Goal: Information Seeking & Learning: Learn about a topic

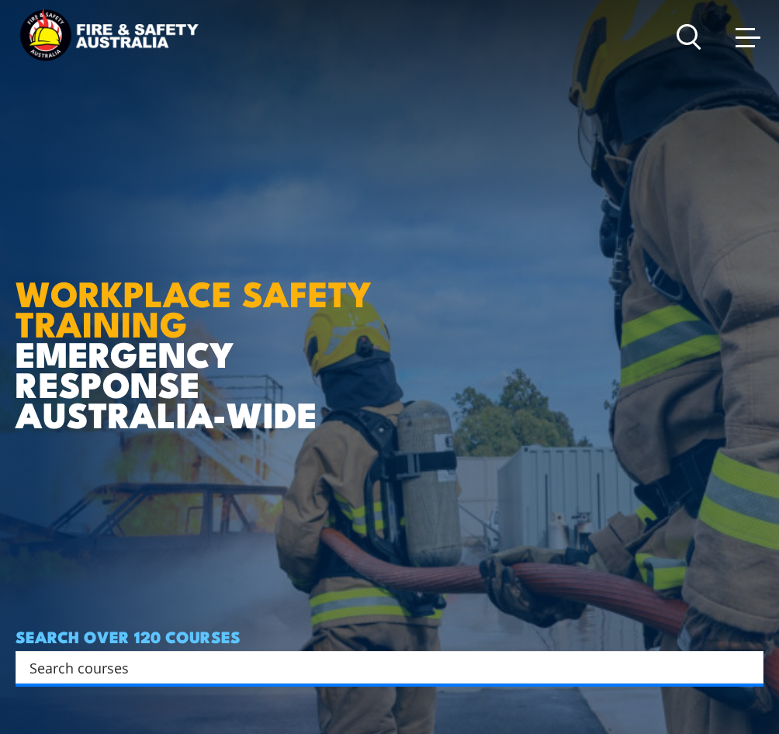
click at [694, 44] on icon at bounding box center [689, 37] width 25 height 26
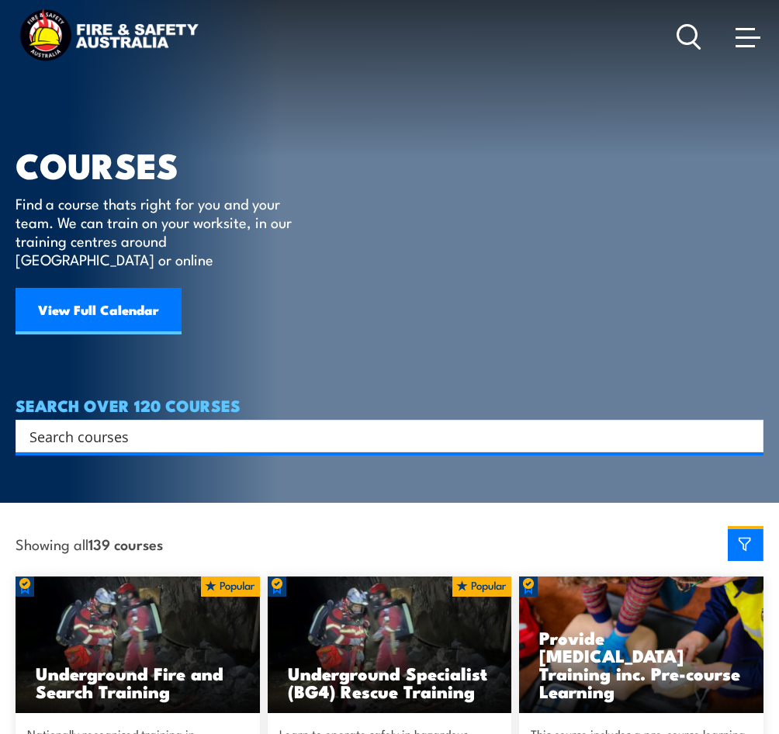
click at [152, 425] on input "Search input" at bounding box center [379, 436] width 700 height 23
type input "chemicals"
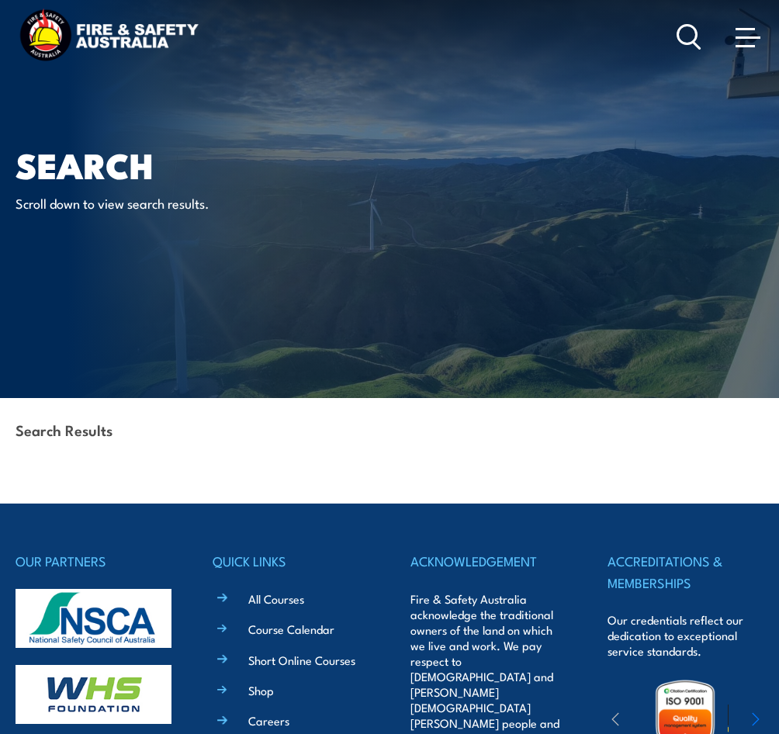
click at [692, 42] on icon at bounding box center [689, 37] width 25 height 26
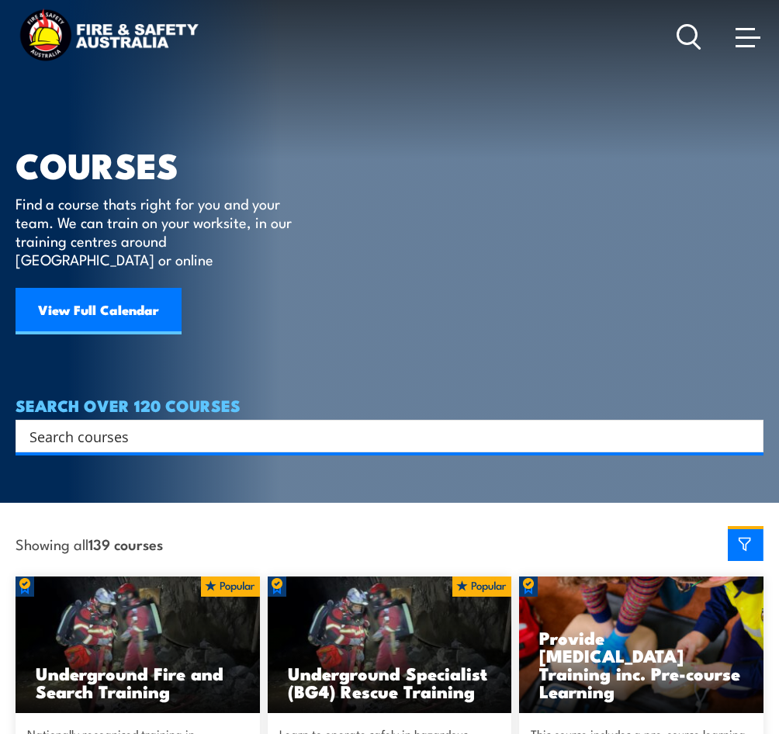
click at [142, 425] on input "Search input" at bounding box center [379, 436] width 700 height 23
type input "chem"
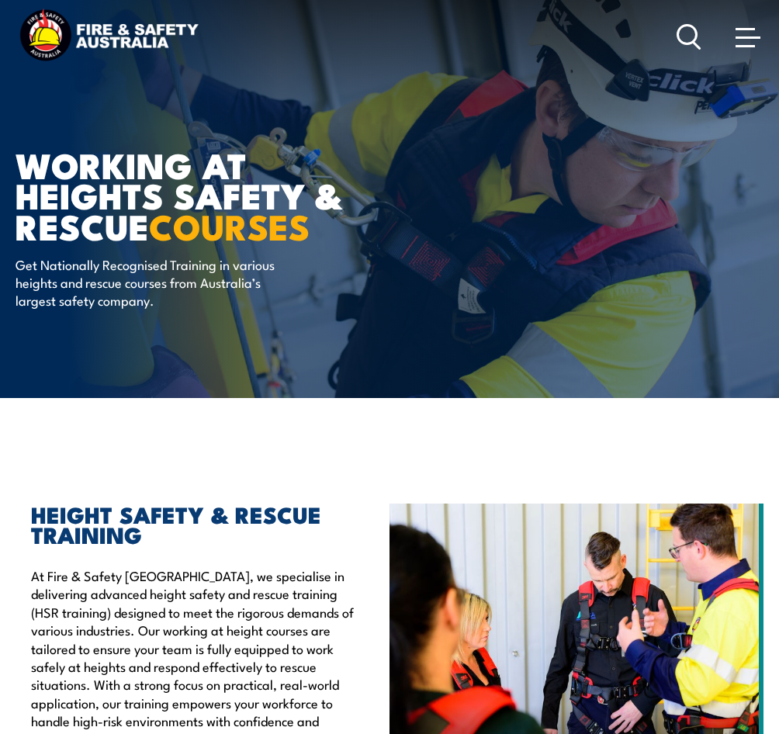
click at [685, 29] on icon at bounding box center [689, 37] width 25 height 26
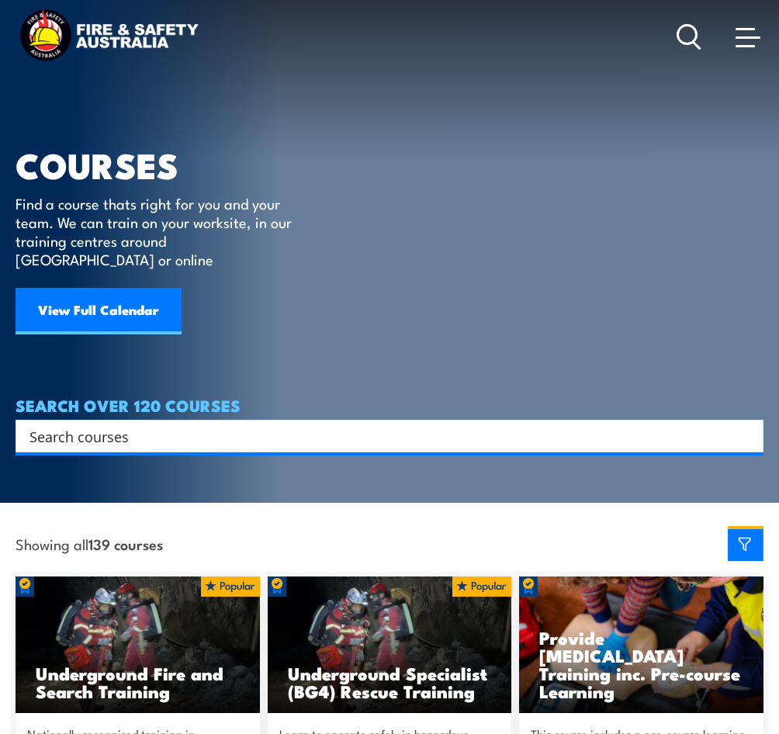
click at [165, 425] on input "Search input" at bounding box center [379, 436] width 700 height 23
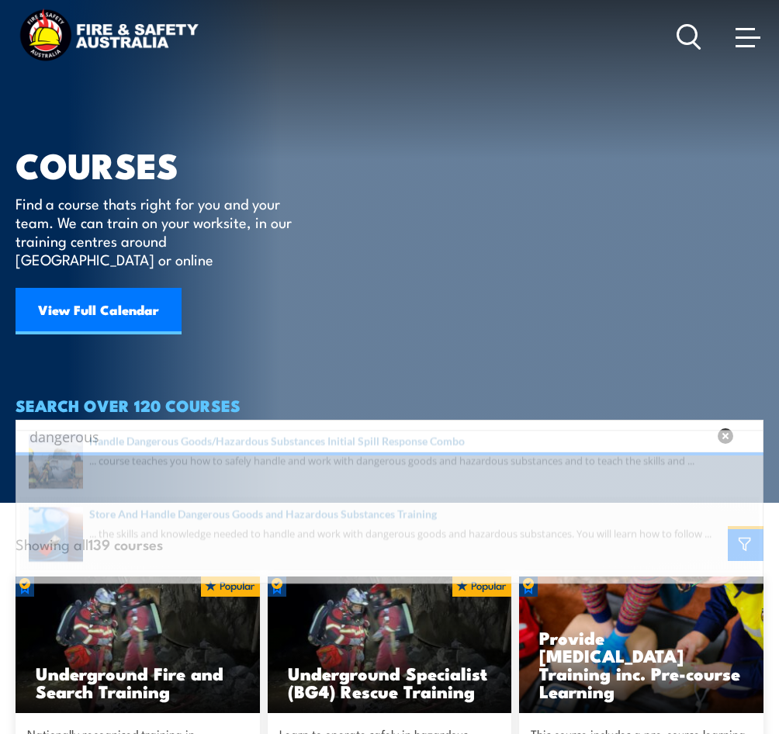
type input "dangerous"
click at [320, 539] on span at bounding box center [389, 556] width 739 height 73
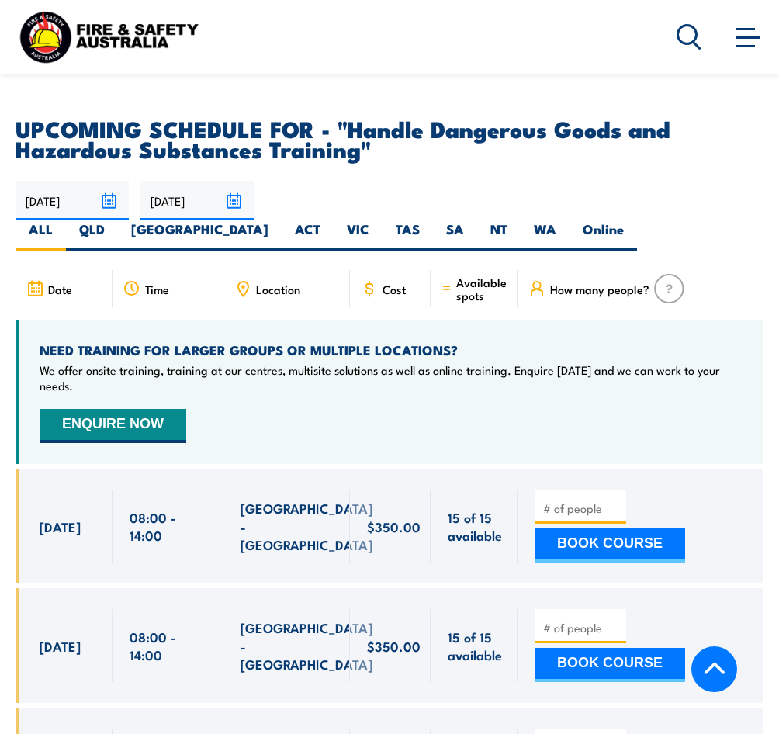
scroll to position [2251, 0]
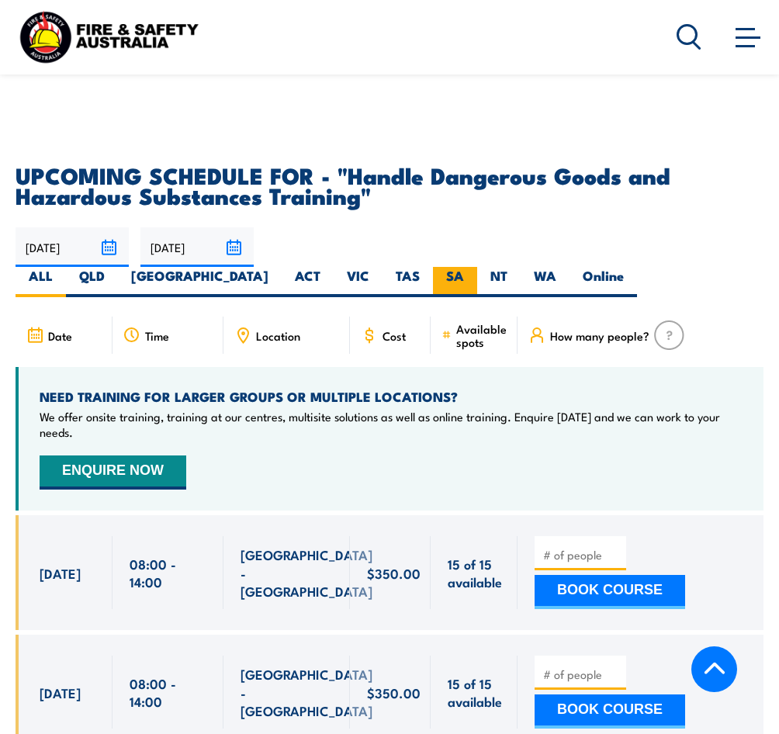
click at [477, 267] on label "SA" at bounding box center [455, 282] width 44 height 30
click at [474, 267] on input "SA" at bounding box center [469, 272] width 10 height 10
radio input "true"
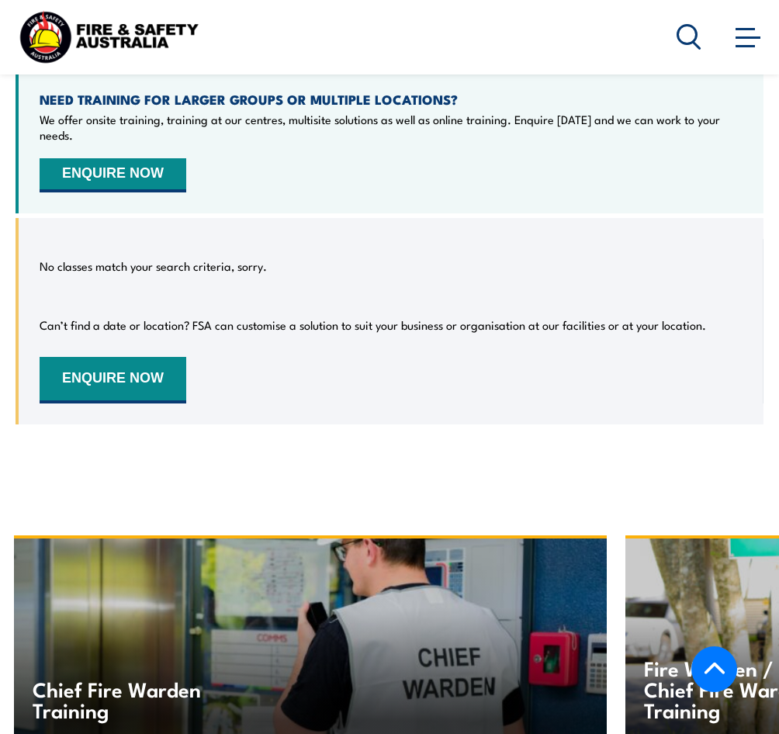
scroll to position [2345, 0]
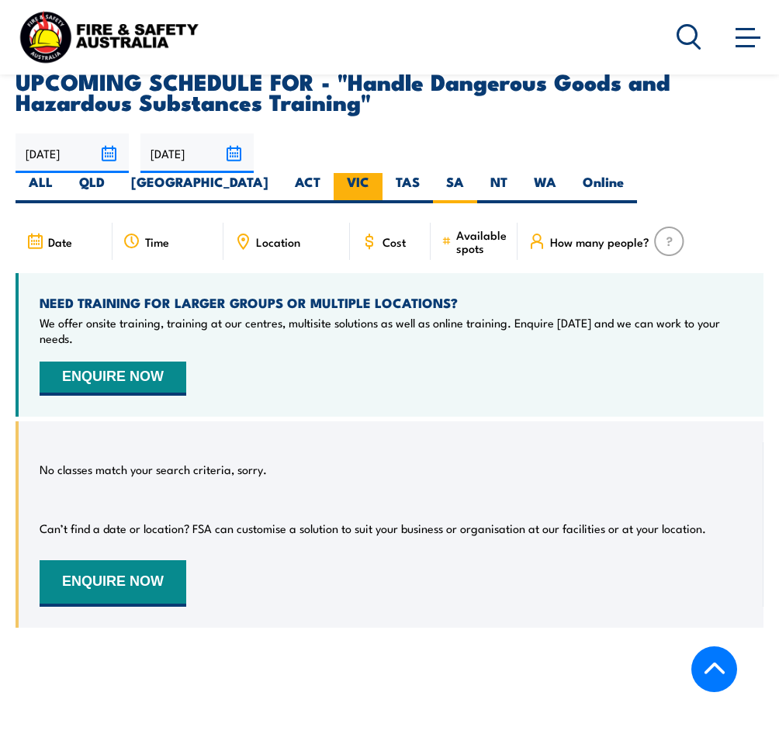
click at [383, 173] on label "VIC" at bounding box center [358, 188] width 49 height 30
click at [380, 173] on input "VIC" at bounding box center [374, 178] width 10 height 10
radio input "true"
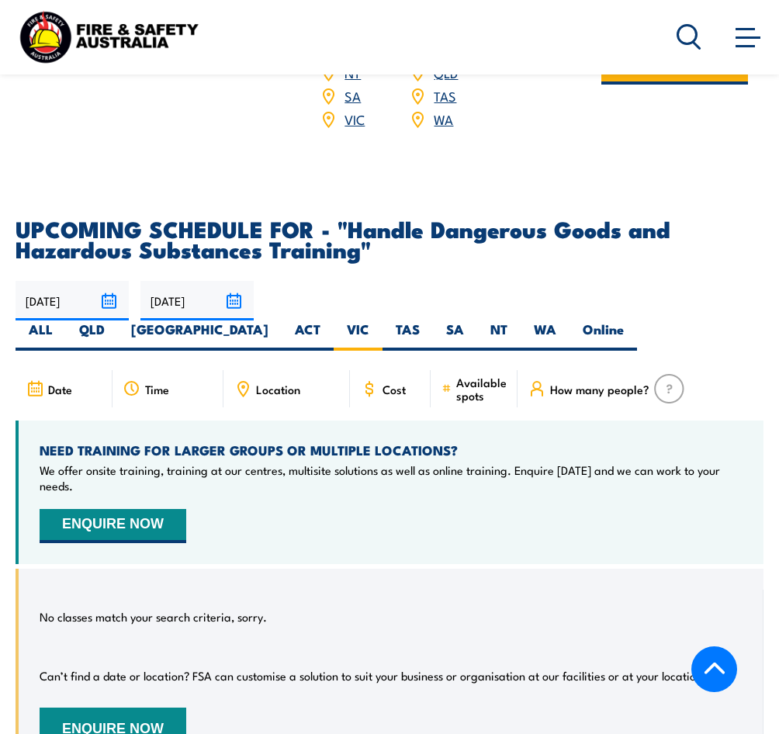
scroll to position [2190, 0]
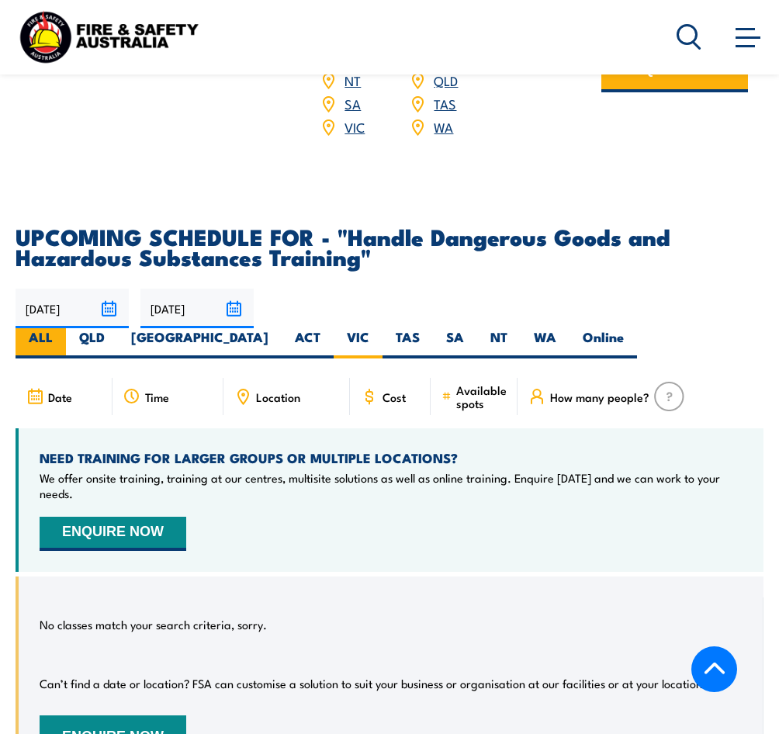
click at [66, 328] on label "ALL" at bounding box center [41, 343] width 50 height 30
click at [63, 328] on input "ALL" at bounding box center [58, 333] width 10 height 10
radio input "true"
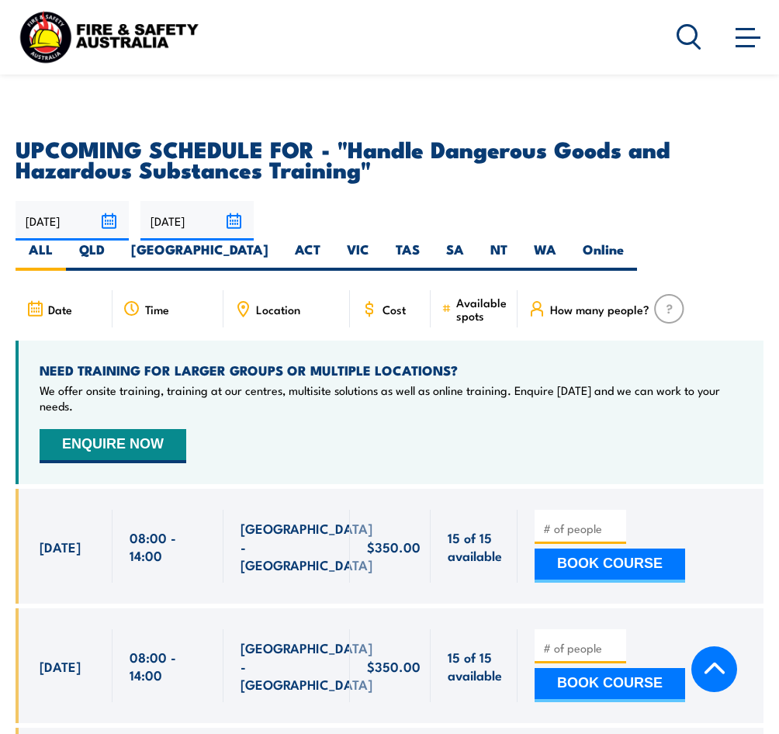
scroll to position [2267, 0]
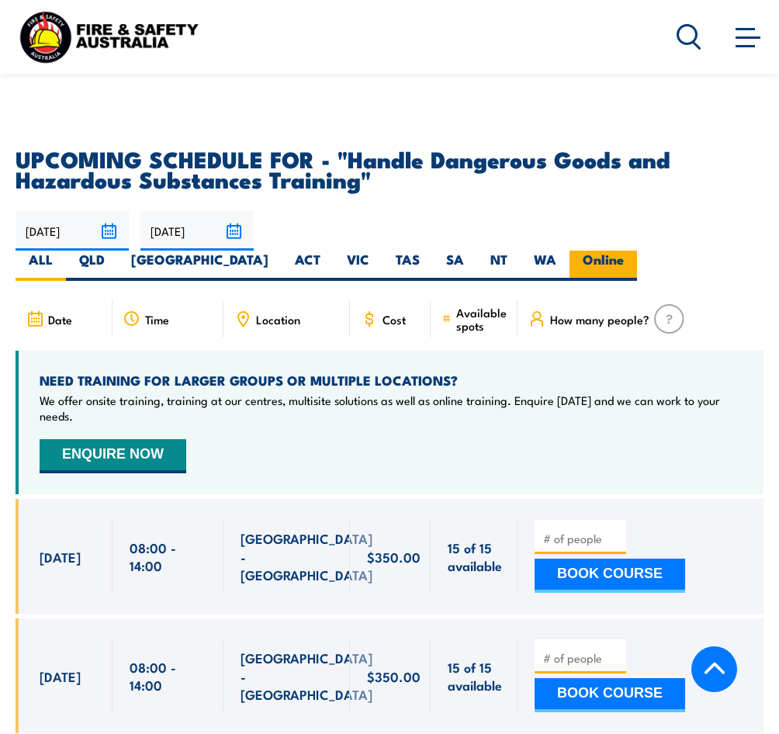
click at [637, 251] on label "Online" at bounding box center [604, 266] width 68 height 30
click at [634, 251] on input "Online" at bounding box center [629, 256] width 10 height 10
radio input "true"
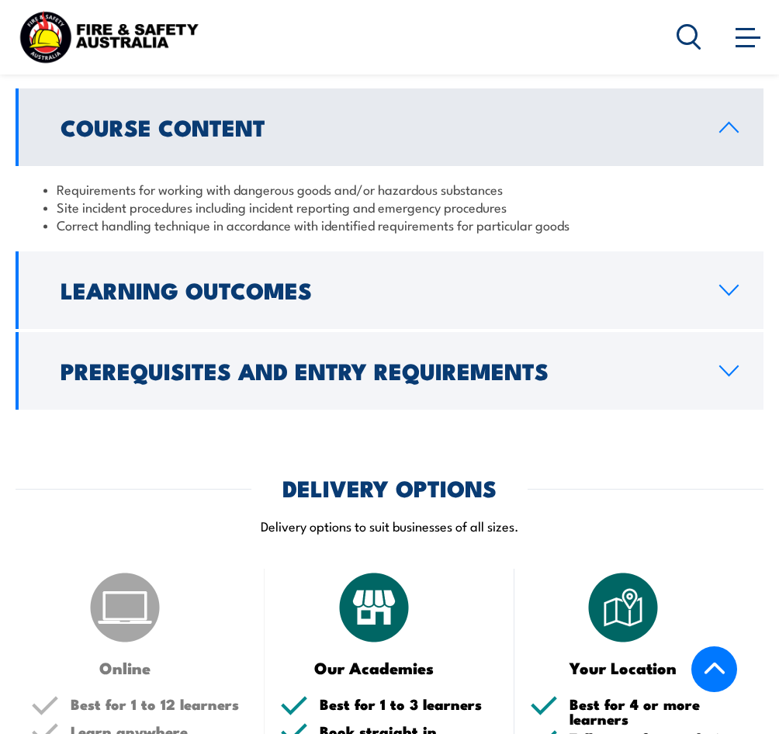
scroll to position [1164, 0]
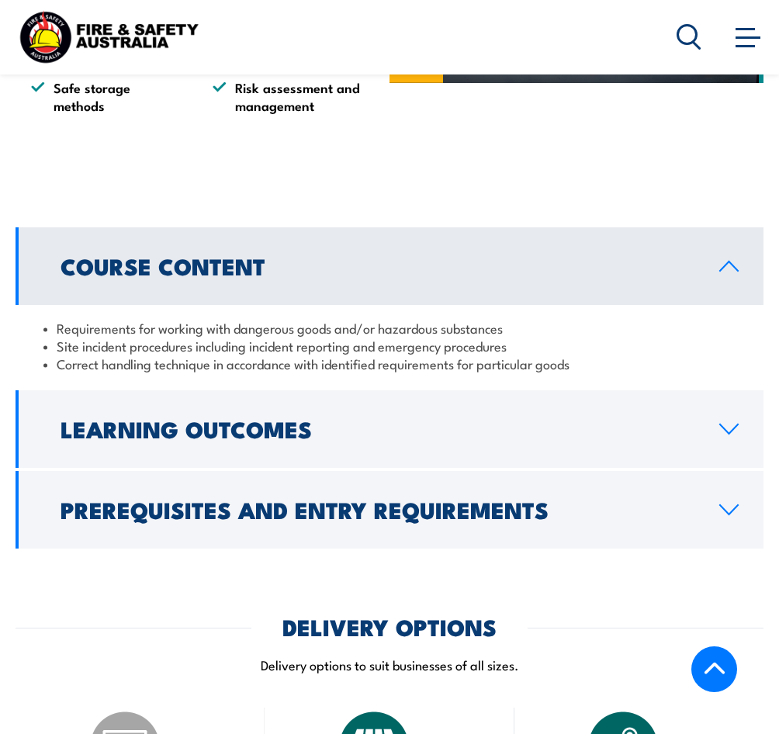
click at [723, 515] on icon at bounding box center [729, 509] width 18 height 9
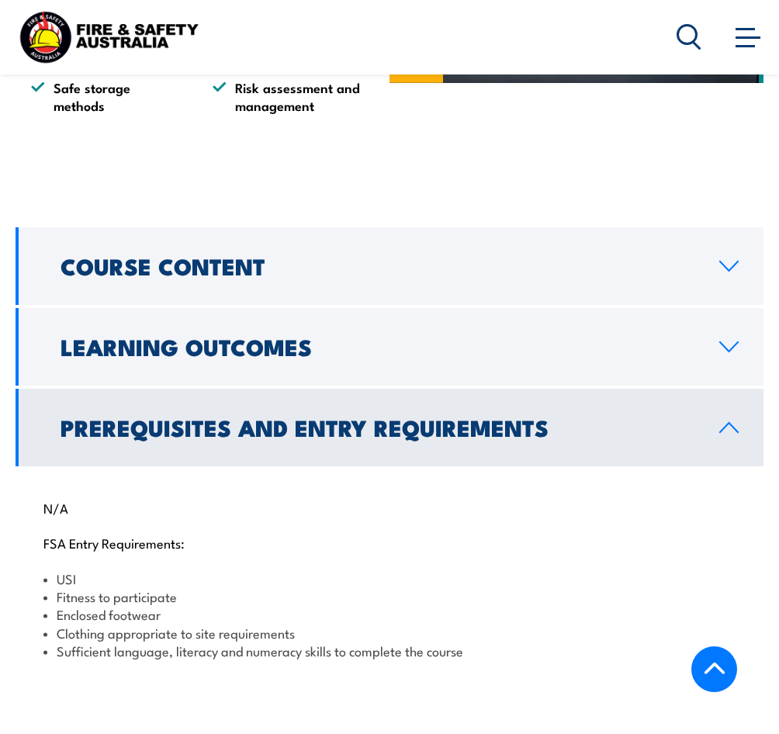
click at [741, 383] on link "Learning Outcomes" at bounding box center [390, 347] width 748 height 78
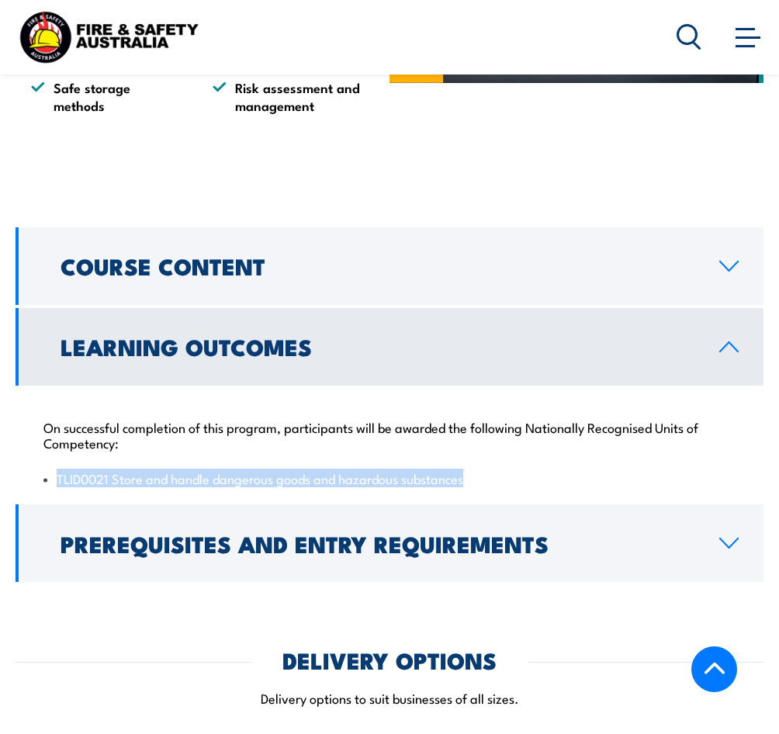
drag, startPoint x: 471, startPoint y: 513, endPoint x: 55, endPoint y: 517, distance: 416.1
click at [55, 487] on li "TLID0021 Store and handle dangerous goods and hazardous substances" at bounding box center [389, 479] width 692 height 18
copy li "TLID0021 Store and handle dangerous goods and hazardous substances"
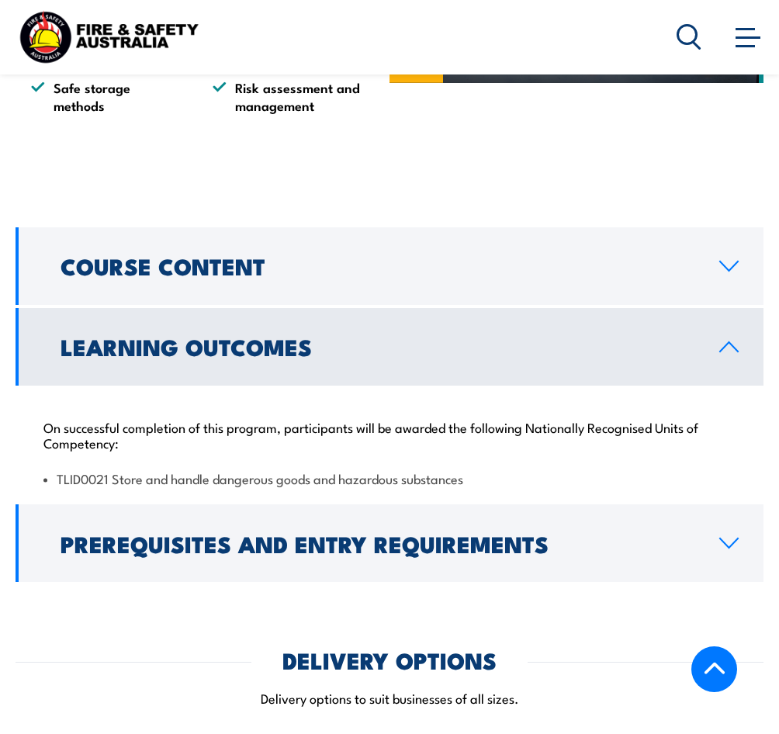
click at [602, 436] on div "On successful completion of this program, participants will be awarded the foll…" at bounding box center [390, 444] width 748 height 116
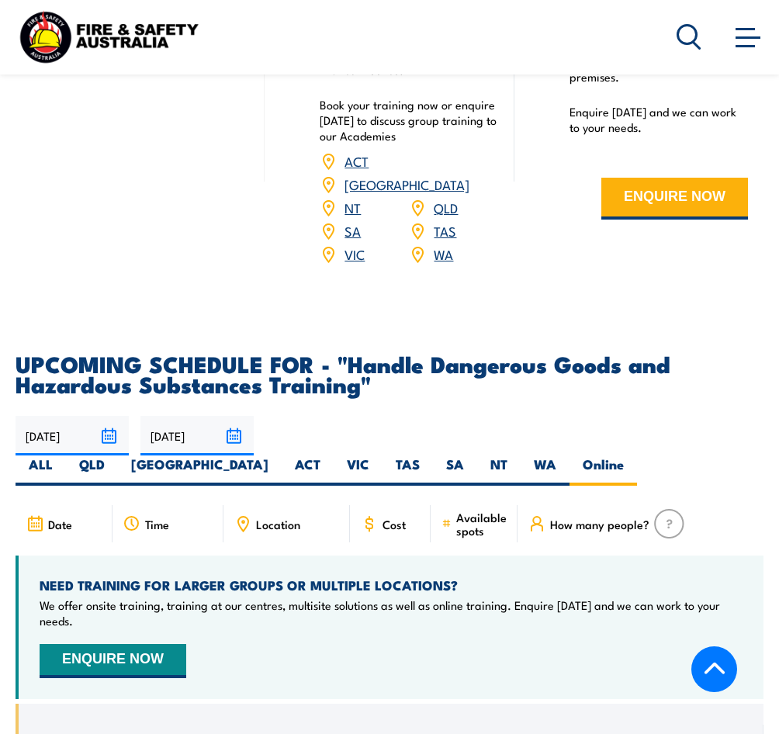
scroll to position [2251, 0]
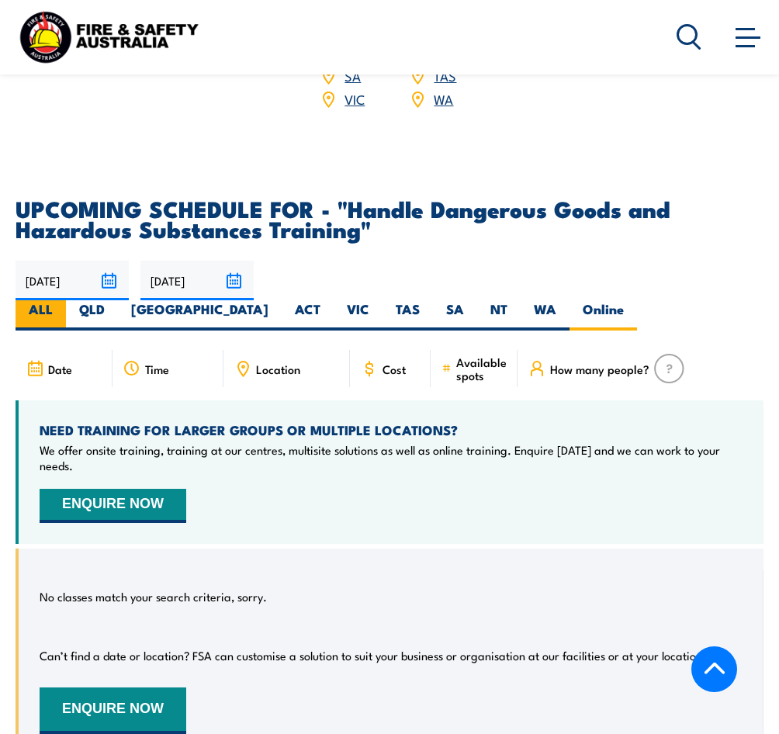
click at [66, 300] on label "ALL" at bounding box center [41, 315] width 50 height 30
click at [63, 300] on input "ALL" at bounding box center [58, 305] width 10 height 10
radio input "true"
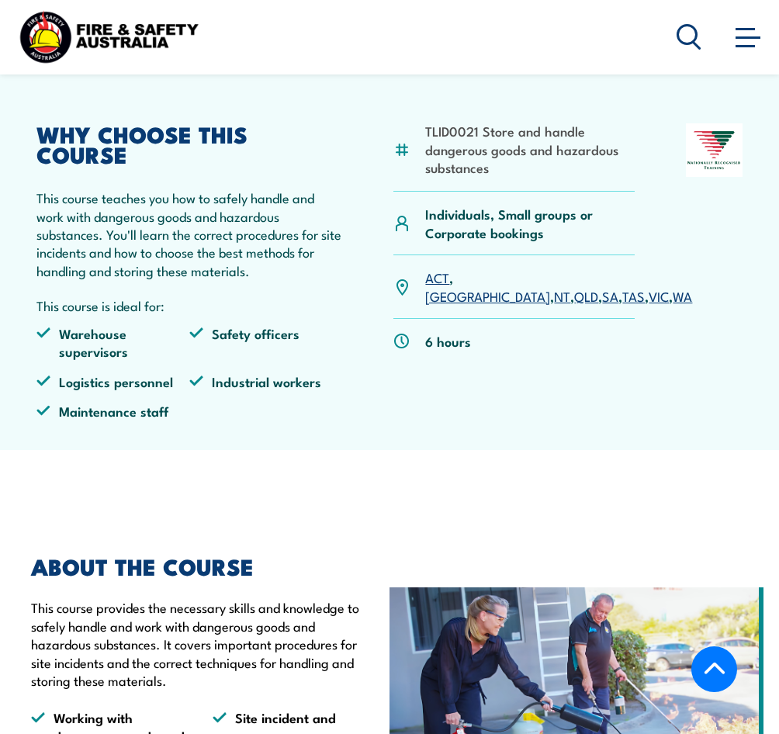
scroll to position [404, 0]
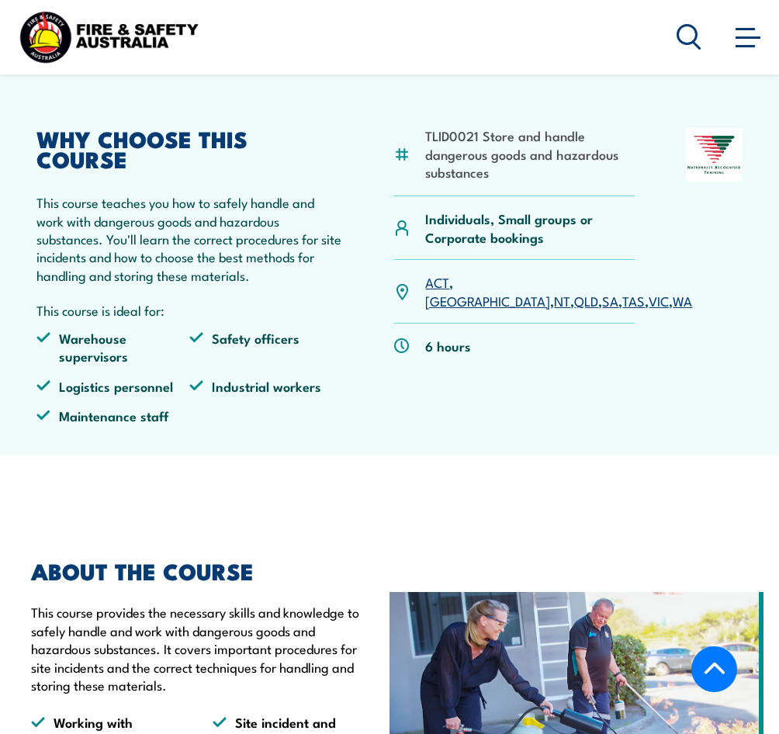
click at [691, 40] on icon at bounding box center [689, 37] width 25 height 26
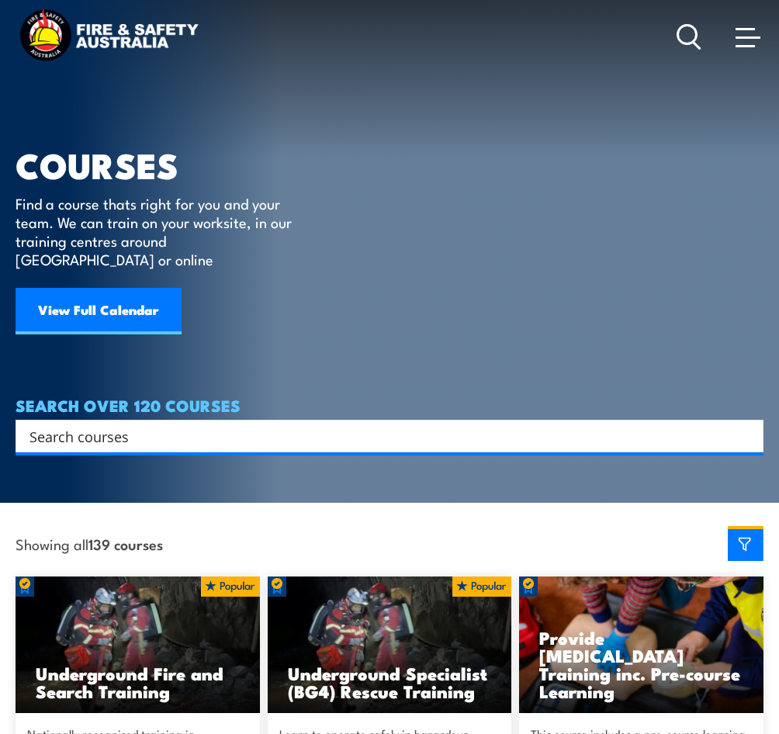
click at [193, 425] on input "Search input" at bounding box center [379, 436] width 700 height 23
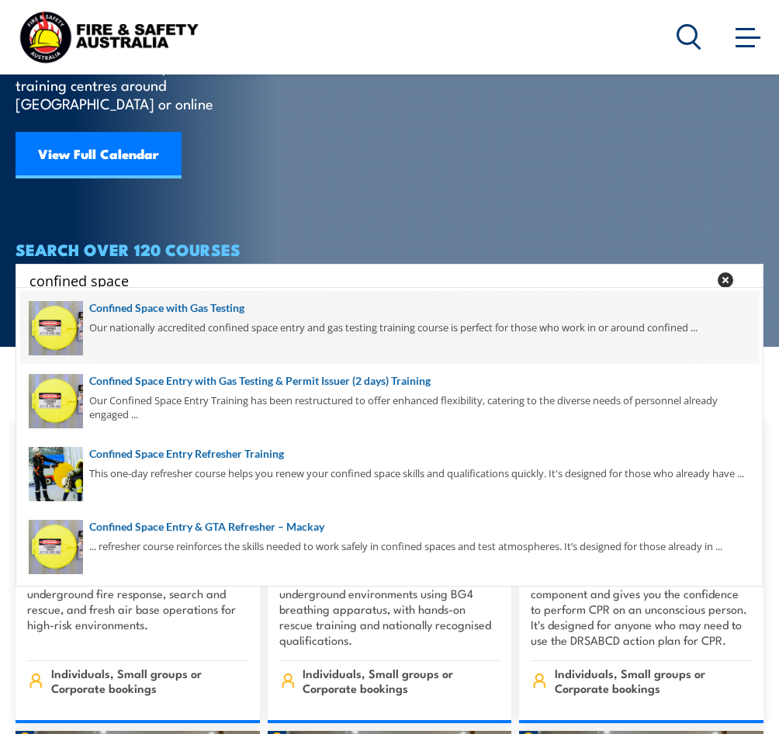
scroll to position [233, 0]
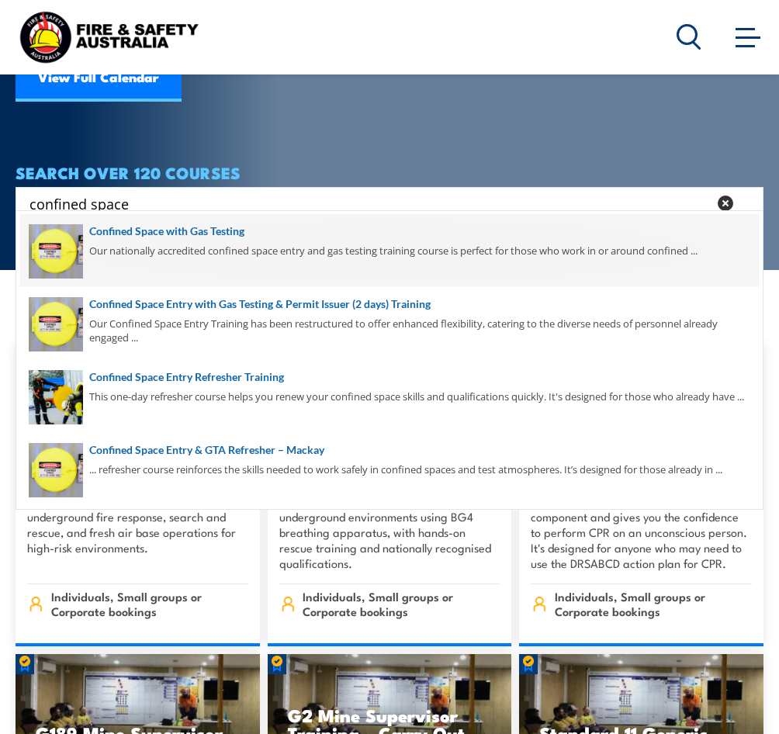
type input "confined space"
click at [245, 236] on span at bounding box center [389, 250] width 739 height 73
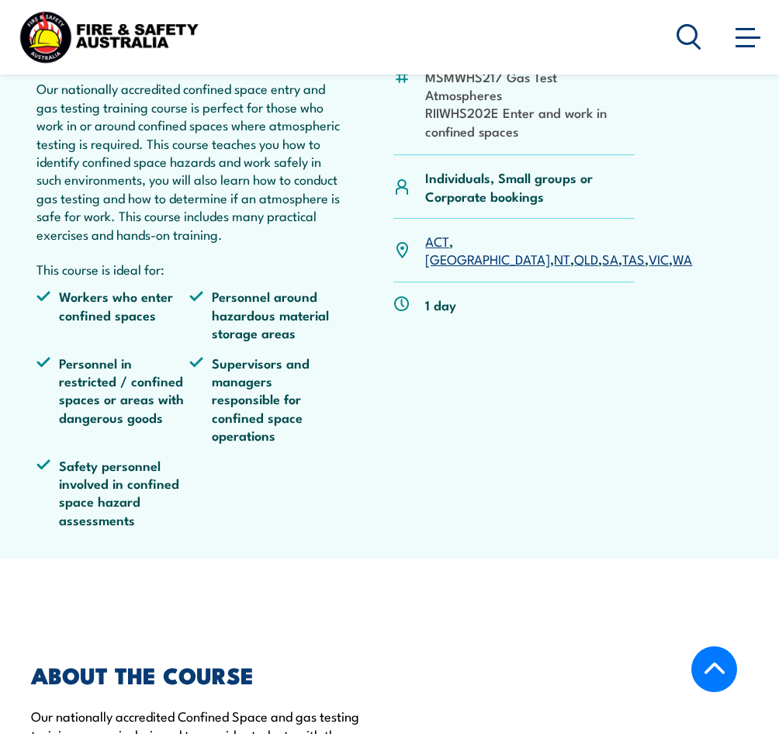
scroll to position [388, 0]
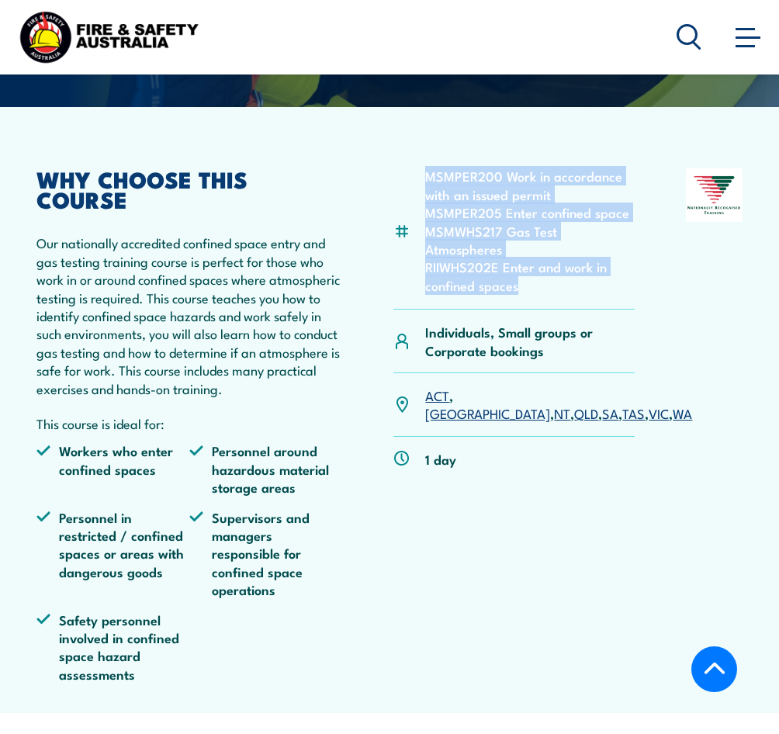
drag, startPoint x: 531, startPoint y: 293, endPoint x: 421, endPoint y: 171, distance: 163.8
click at [421, 171] on div "MSMPER200 Work in accordance with an issued permit MSMPER205 Enter confined spa…" at bounding box center [514, 238] width 241 height 141
copy ul "MSMPER200 Work in accordance with an issued permit MSMPER205 Enter confined spa…"
click at [505, 567] on div "MSMPER200 Work in accordance with an issued permit MSMPER205 Enter confined spa…" at bounding box center [514, 431] width 241 height 526
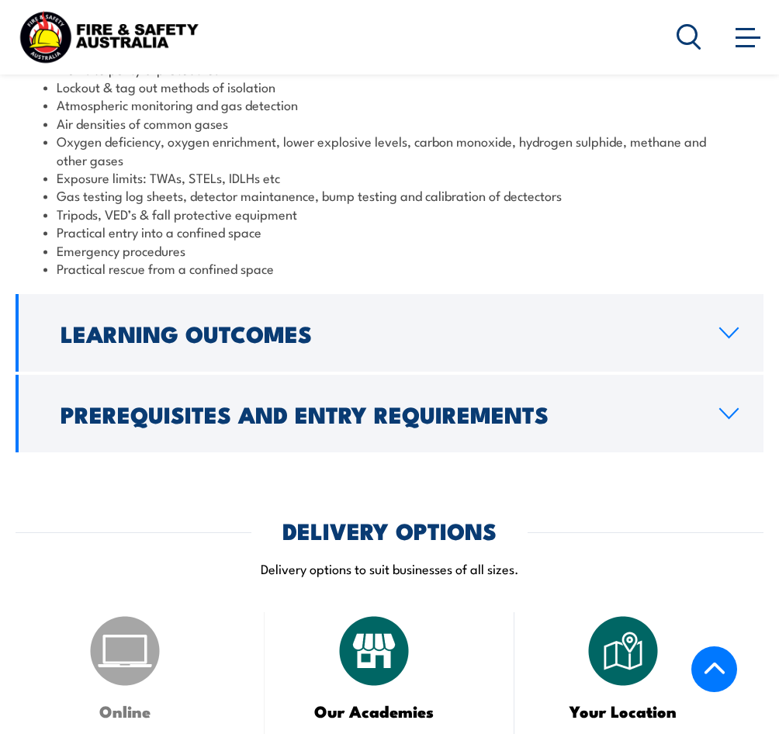
scroll to position [1863, 0]
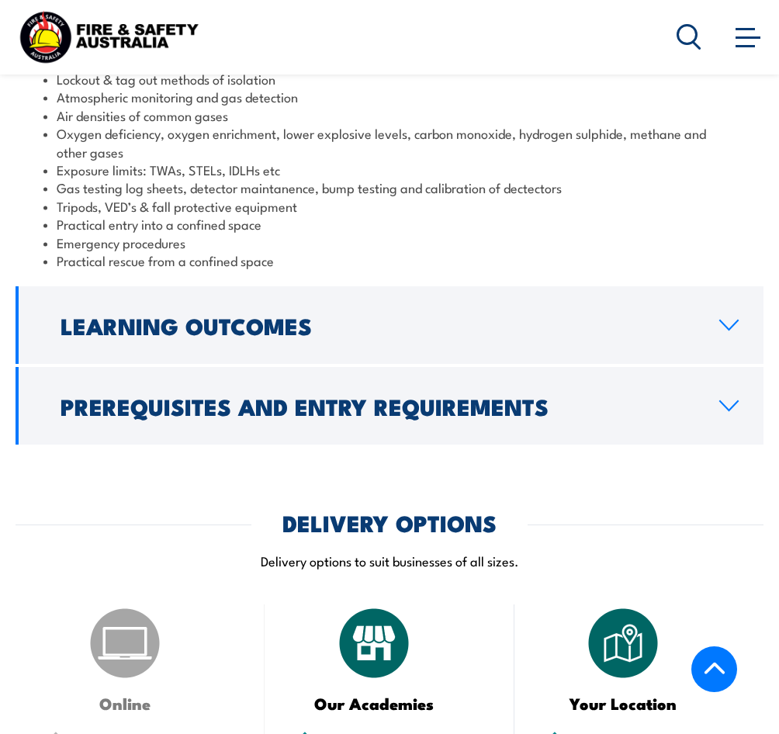
click at [719, 319] on icon at bounding box center [729, 325] width 21 height 12
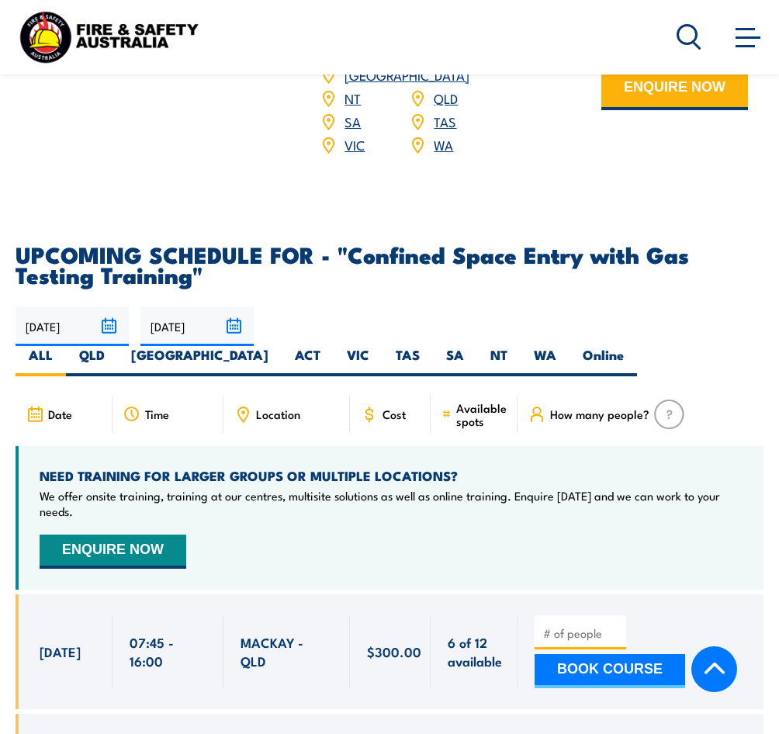
scroll to position [2596, 0]
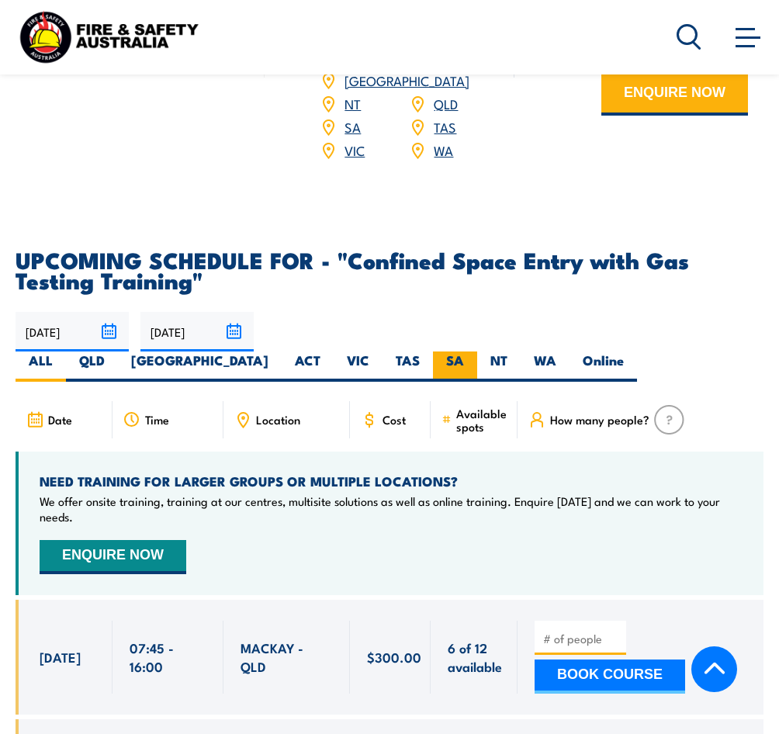
click at [477, 352] on label "SA" at bounding box center [455, 367] width 44 height 30
click at [474, 352] on input "SA" at bounding box center [469, 357] width 10 height 10
radio input "true"
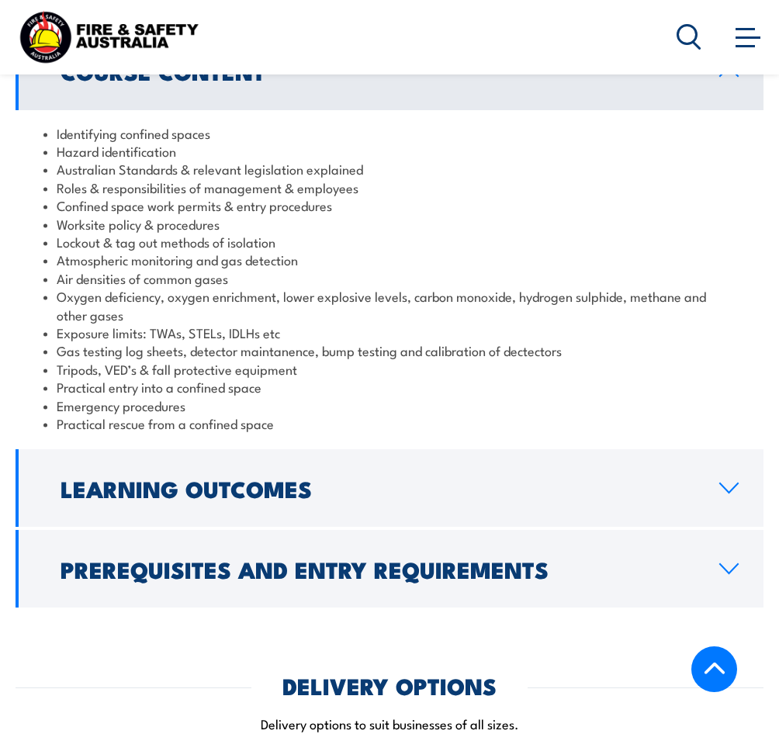
scroll to position [1727, 0]
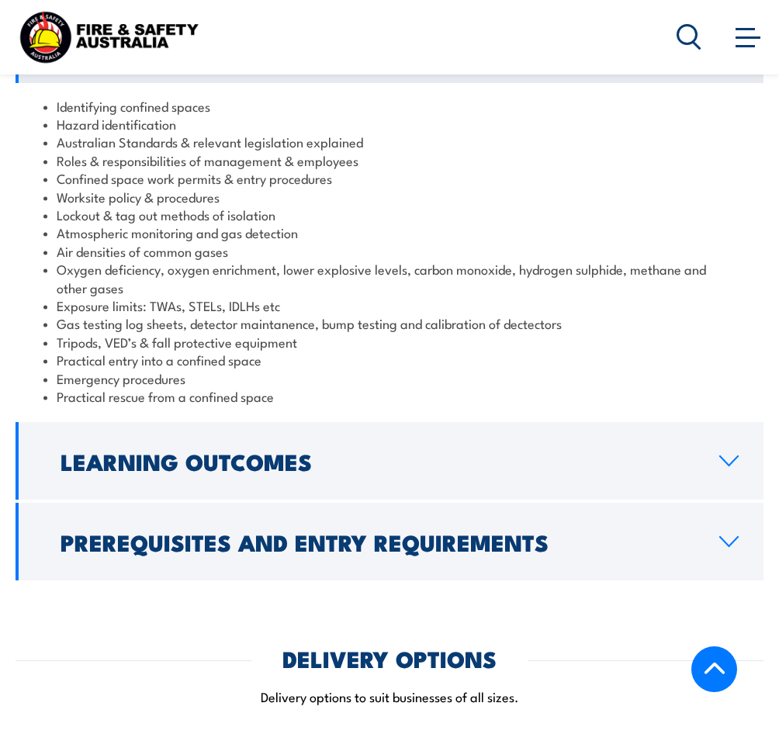
drag, startPoint x: 718, startPoint y: 524, endPoint x: 672, endPoint y: 509, distance: 48.1
click at [718, 522] on link "Prerequisites and Entry Requirements" at bounding box center [390, 542] width 748 height 78
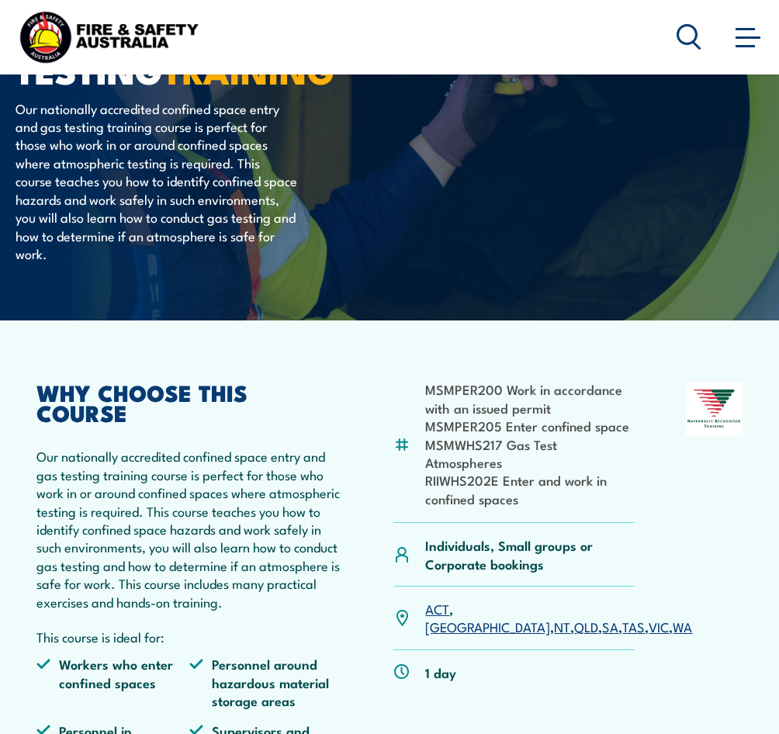
scroll to position [0, 0]
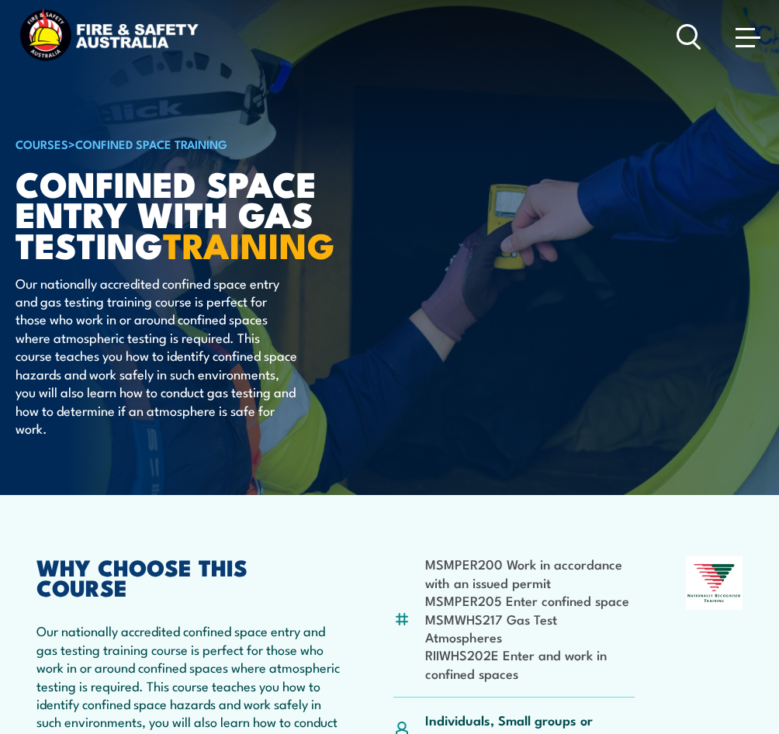
click at [682, 37] on icon at bounding box center [689, 37] width 25 height 26
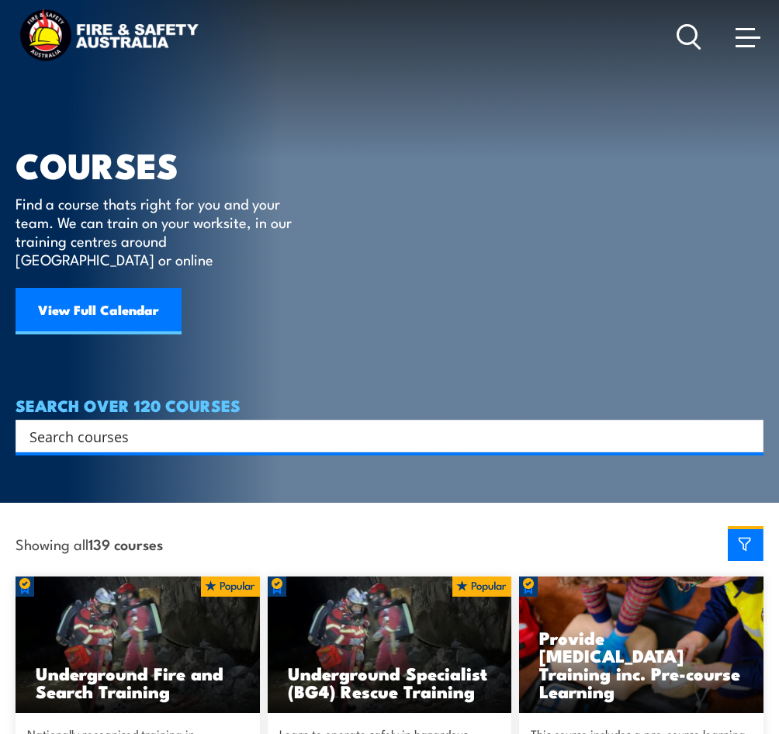
click at [696, 36] on circle at bounding box center [687, 34] width 19 height 19
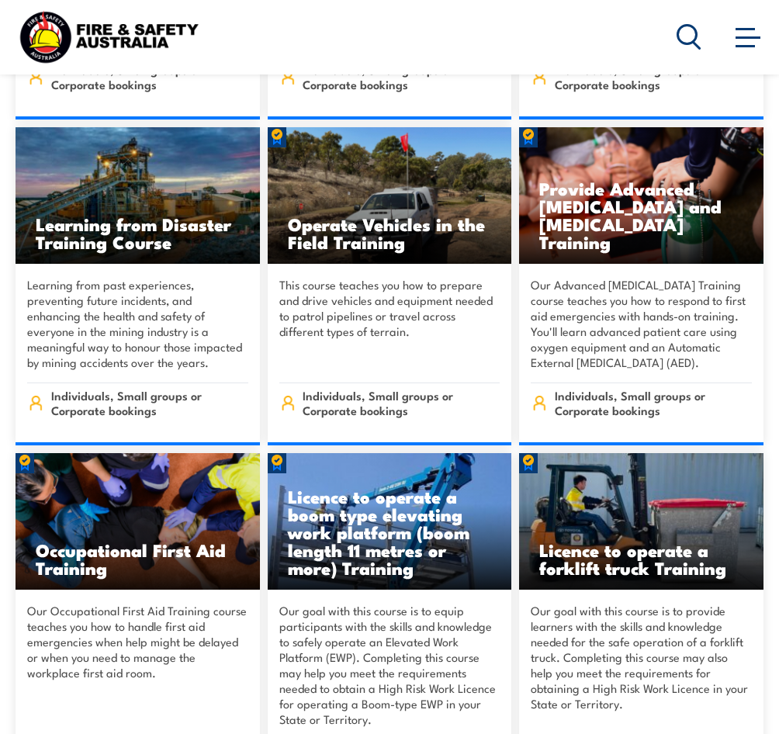
scroll to position [8927, 0]
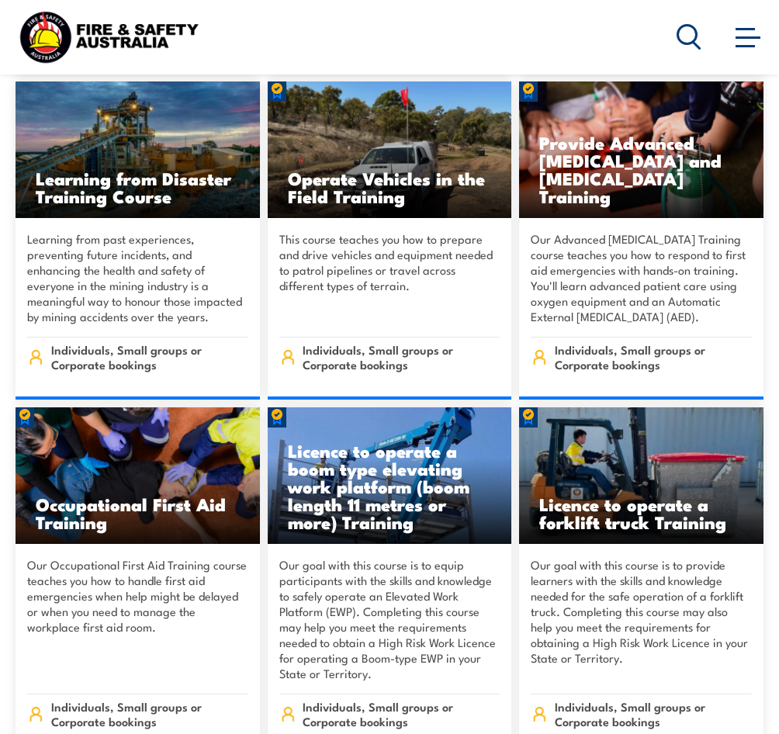
click at [99, 495] on h3 "Occupational First Aid Training" at bounding box center [138, 513] width 204 height 36
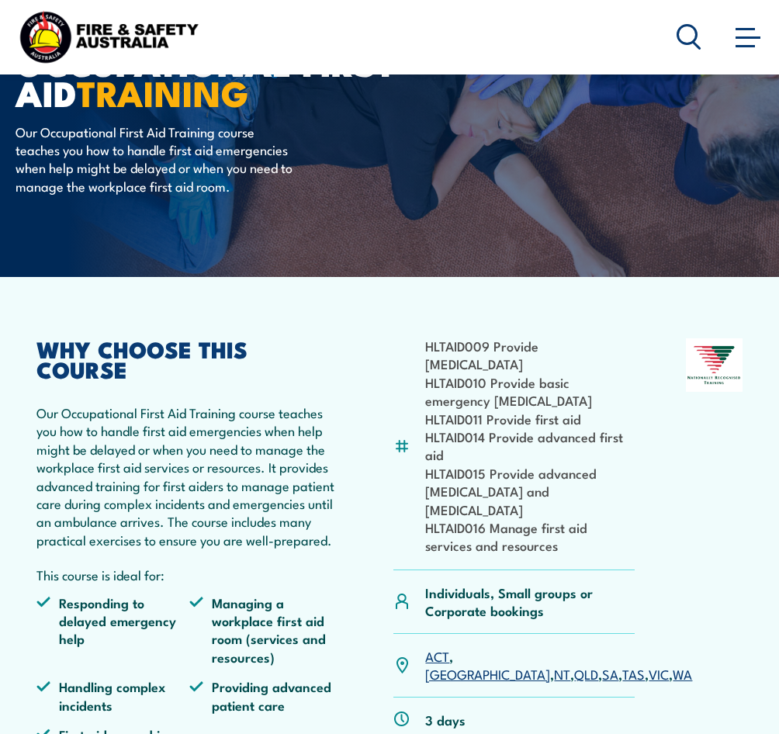
scroll to position [155, 0]
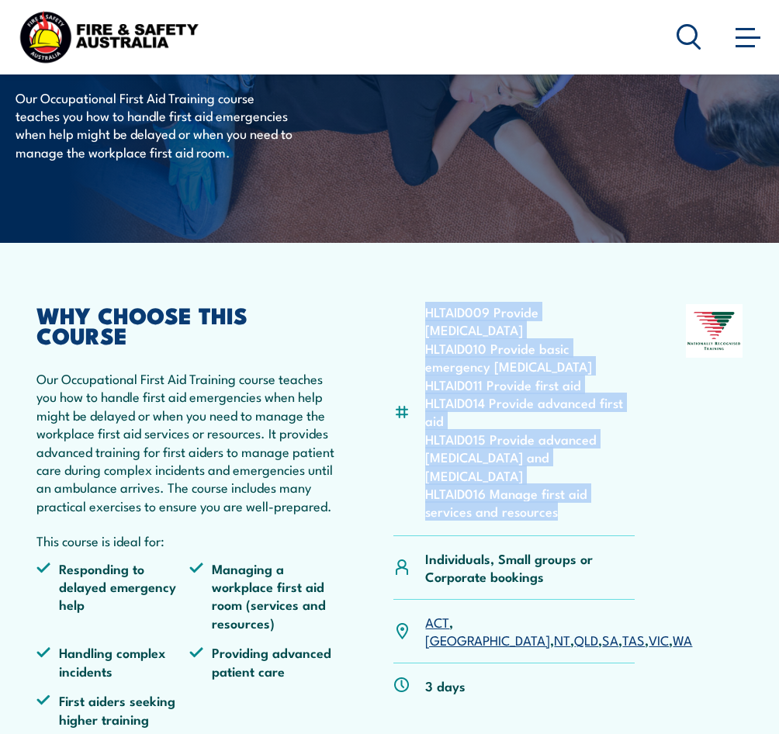
drag, startPoint x: 567, startPoint y: 492, endPoint x: 424, endPoint y: 308, distance: 232.9
click at [424, 308] on div "HLTAID009 Provide cardiopulmonary resuscitation HLTAID010 Provide basic emergen…" at bounding box center [514, 420] width 241 height 232
copy ul "HLTAID009 Provide cardiopulmonary resuscitation HLTAID010 Provide basic emergen…"
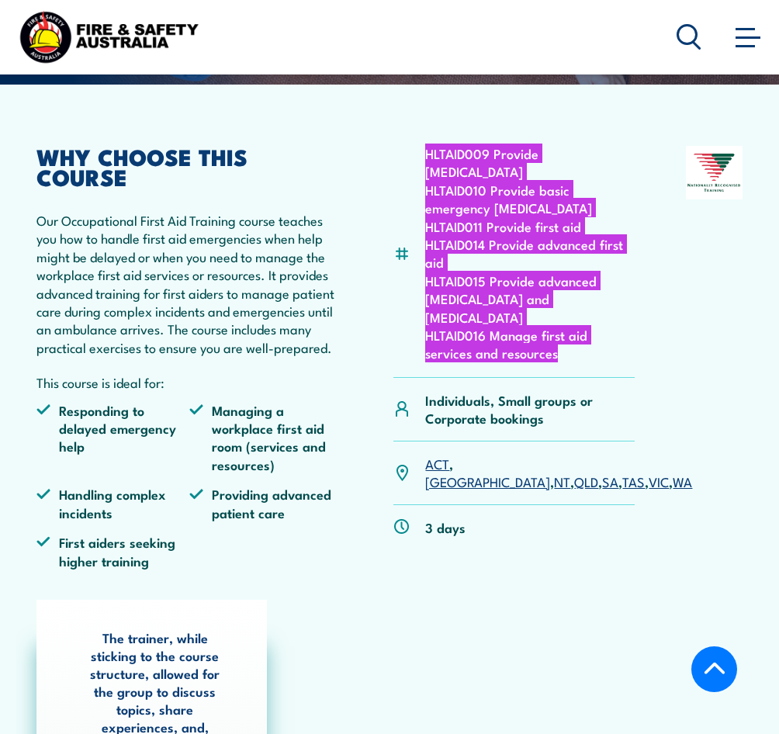
scroll to position [310, 0]
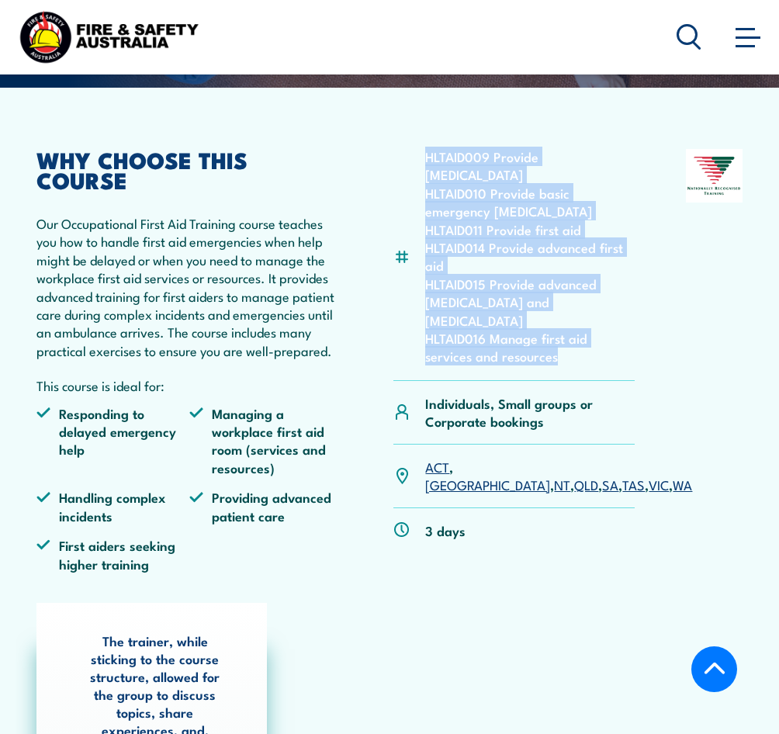
click at [662, 317] on div "HLTAID009 Provide cardiopulmonary resuscitation HLTAID010 Provide basic emergen…" at bounding box center [389, 366] width 706 height 435
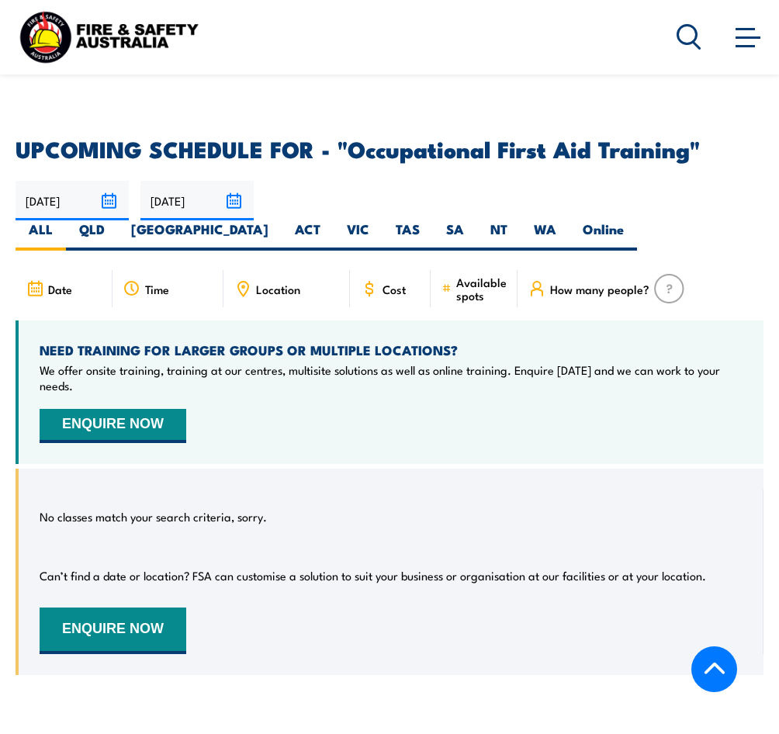
scroll to position [2872, 0]
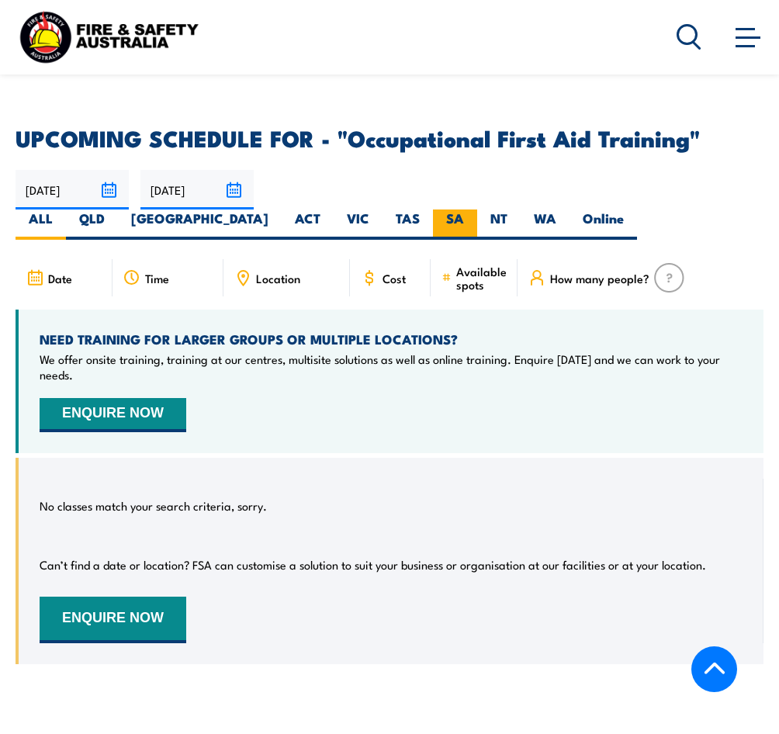
click at [477, 210] on label "SA" at bounding box center [455, 225] width 44 height 30
click at [474, 210] on input "SA" at bounding box center [469, 215] width 10 height 10
radio input "true"
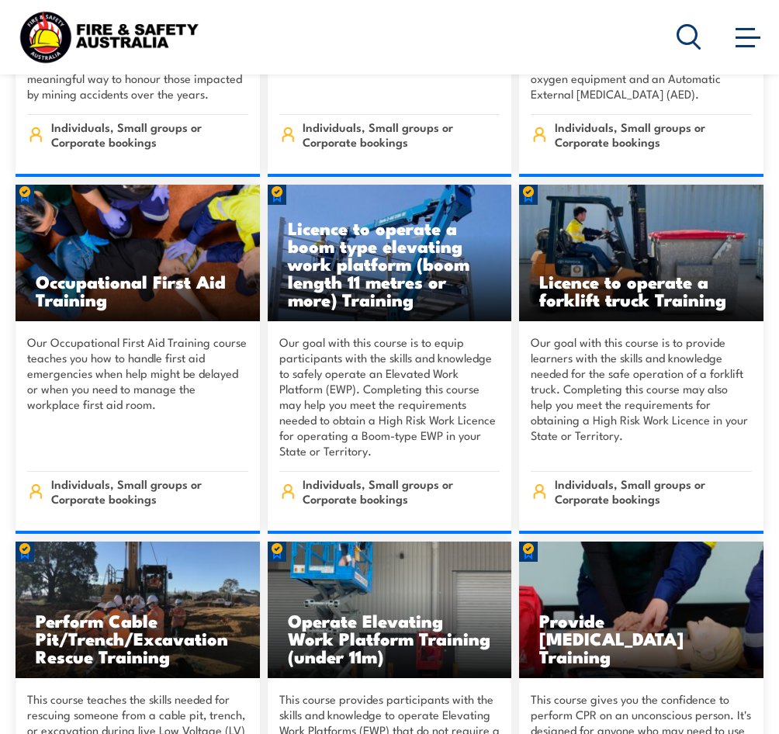
scroll to position [9082, 0]
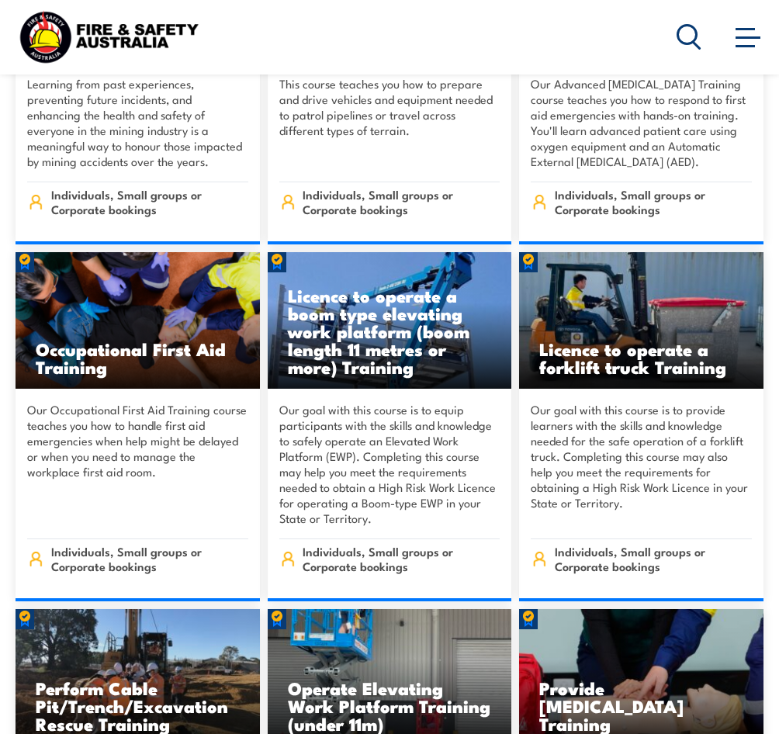
click at [585, 340] on h3 "Licence to operate a forklift truck Training" at bounding box center [641, 358] width 204 height 36
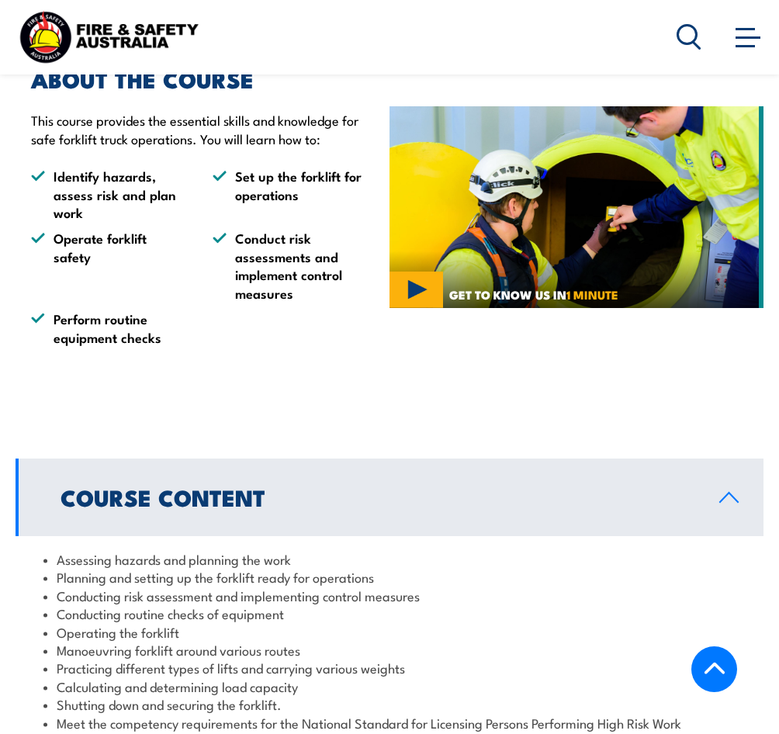
scroll to position [931, 0]
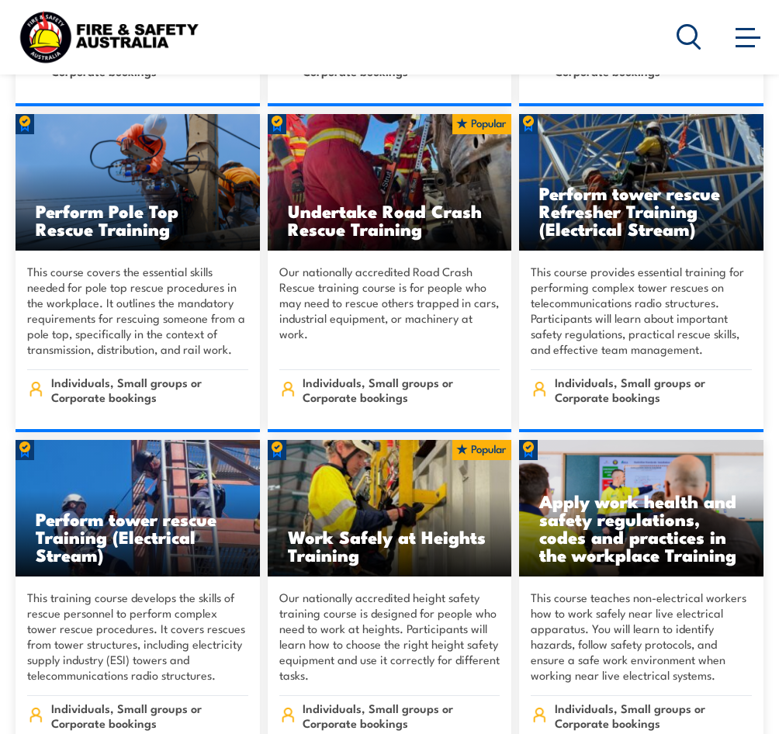
scroll to position [11876, 0]
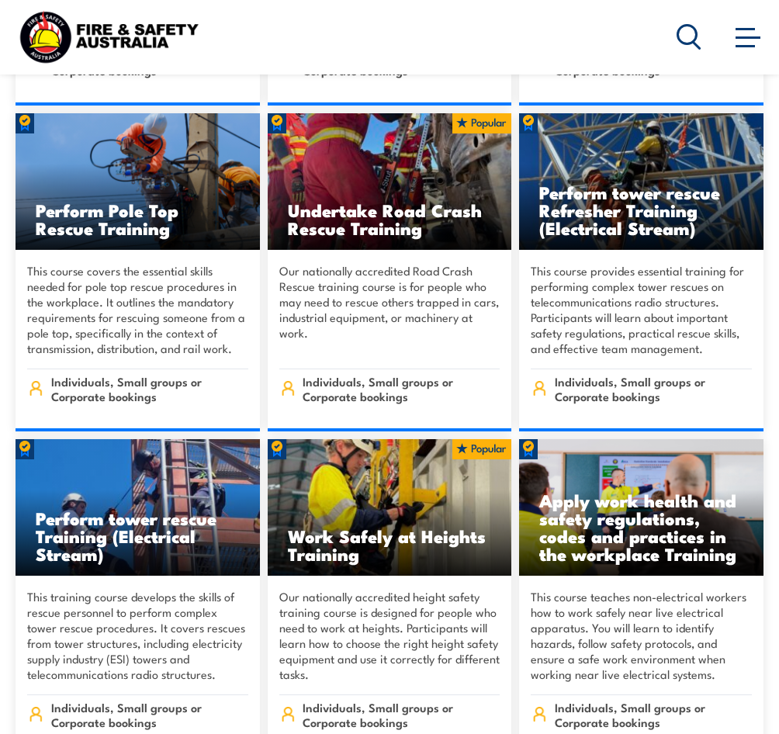
click at [356, 527] on h3 "Work Safely at Heights Training" at bounding box center [390, 545] width 204 height 36
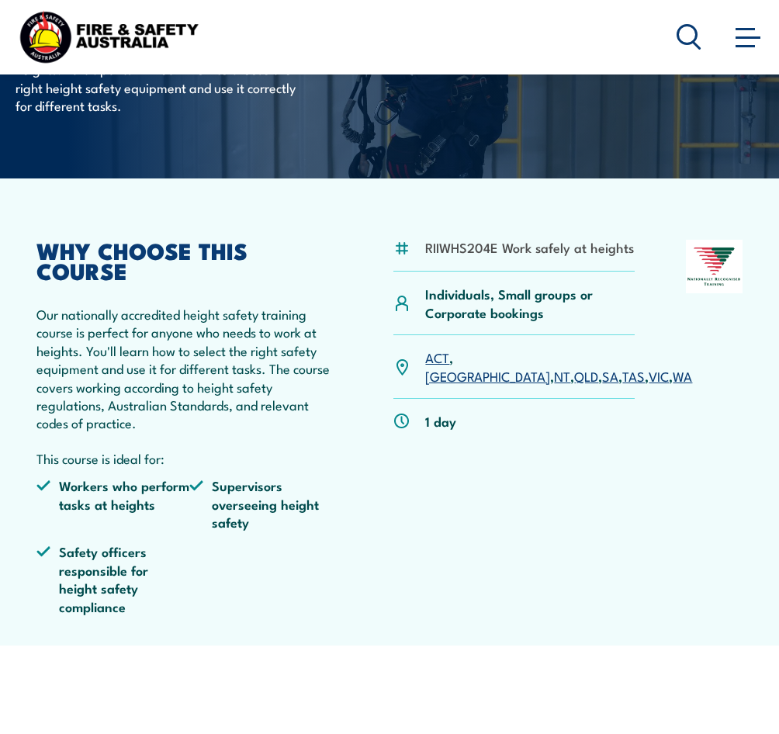
scroll to position [233, 0]
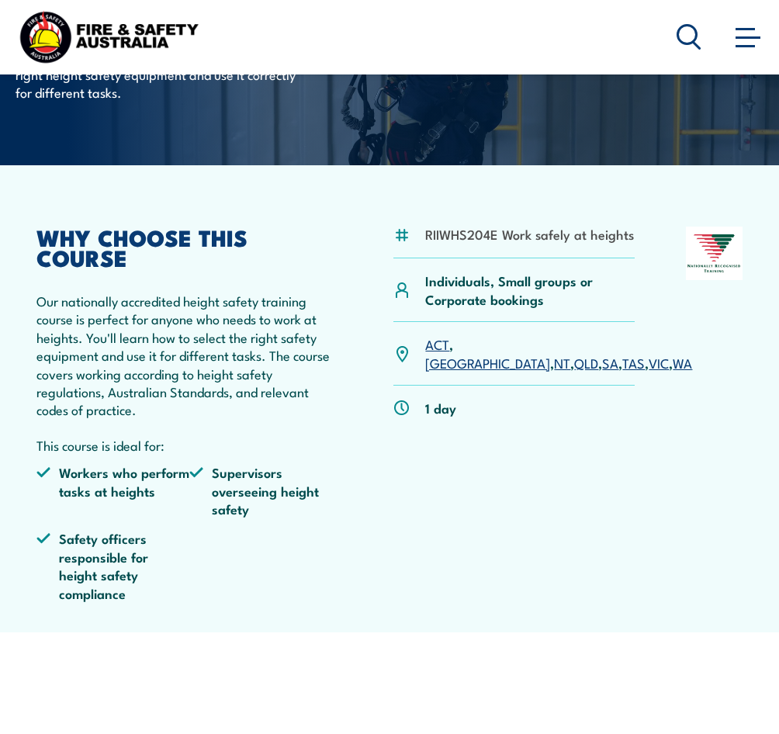
click at [644, 237] on div "RIIWHS204E Work safely at heights Individuals, Small groups or Corporate bookin…" at bounding box center [389, 420] width 706 height 387
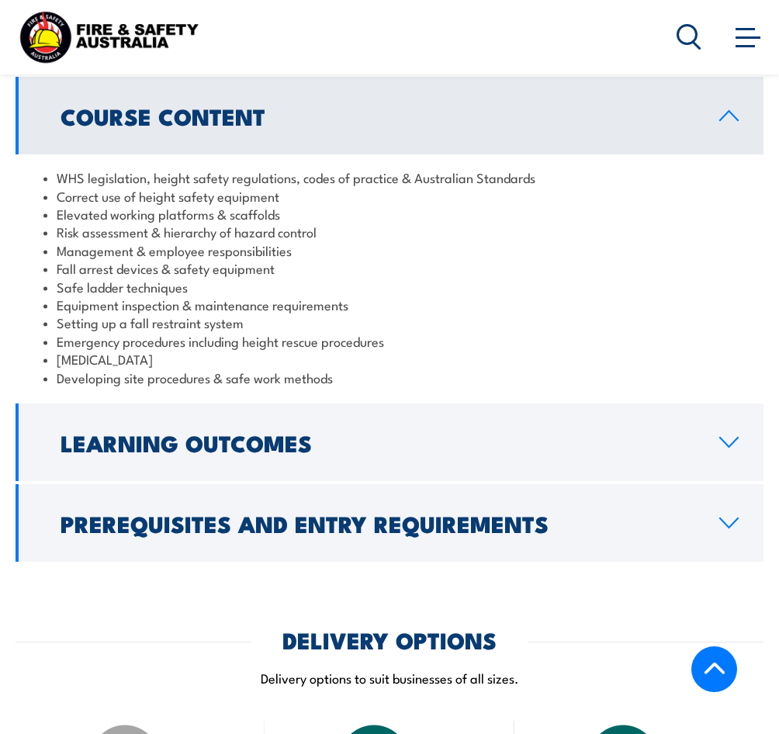
scroll to position [1397, 0]
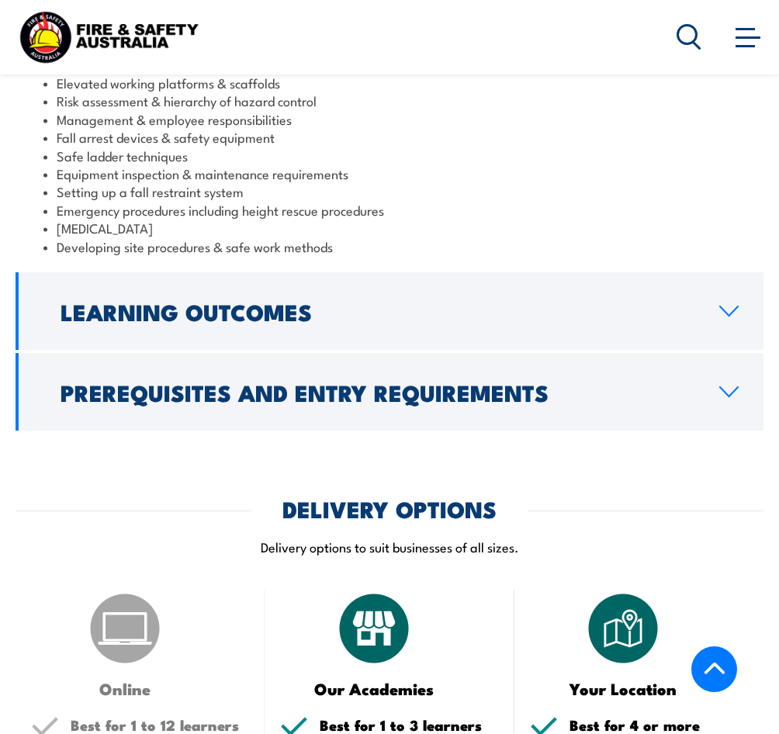
click at [735, 386] on icon at bounding box center [729, 392] width 21 height 12
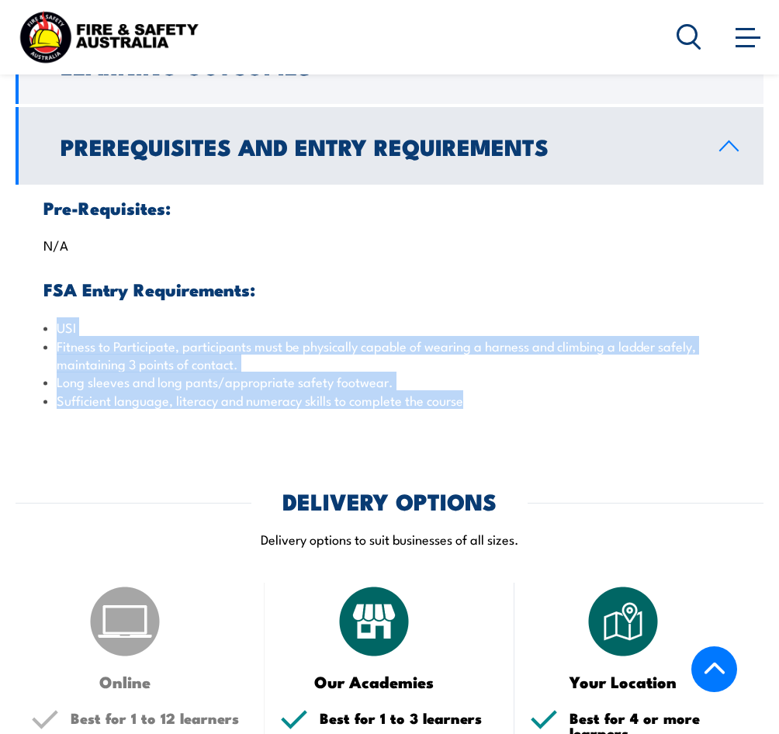
drag, startPoint x: 478, startPoint y: 383, endPoint x: 51, endPoint y: 304, distance: 434.1
click at [51, 318] on ul "USI Fitness to Participate, participants must be physically capable of wearing …" at bounding box center [389, 363] width 692 height 91
copy ul "USI Fitness to Participate, participants must be physically capable of wearing …"
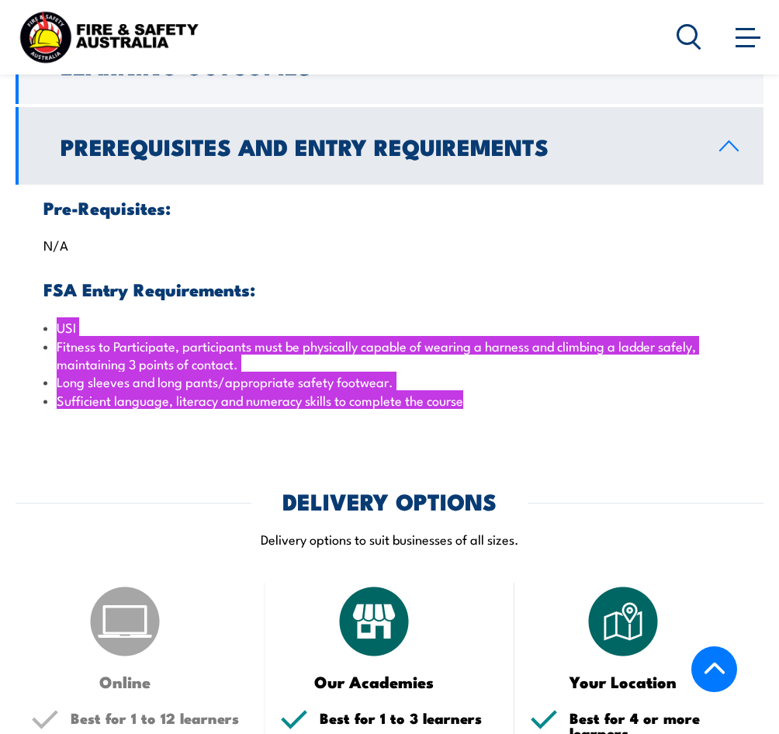
scroll to position [1087, 0]
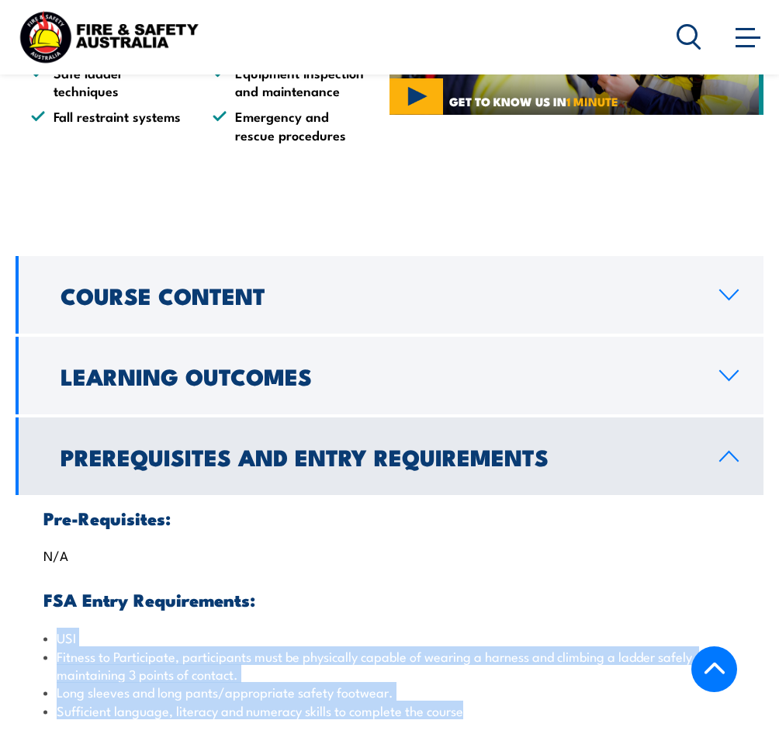
click at [724, 371] on icon at bounding box center [729, 375] width 18 height 9
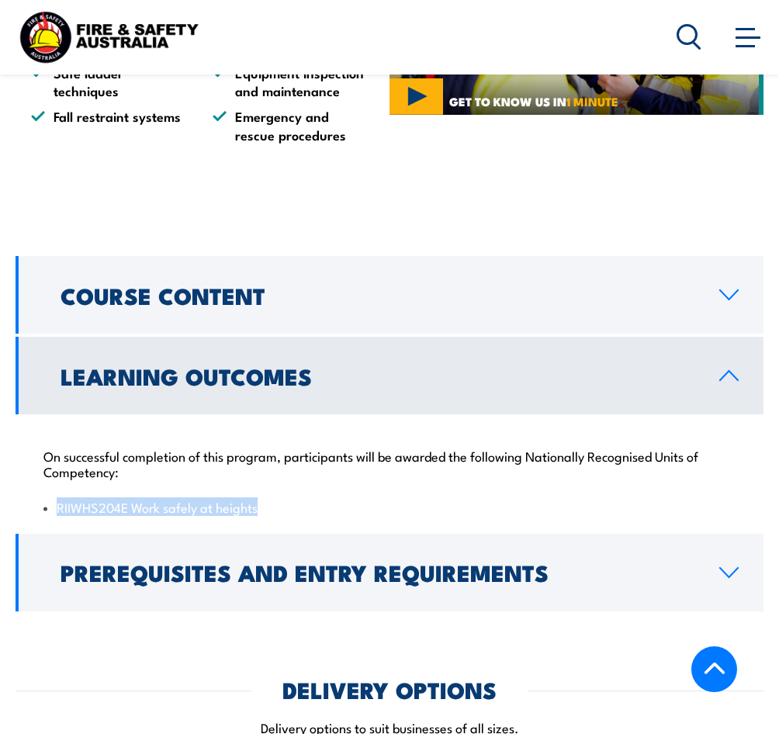
drag, startPoint x: 263, startPoint y: 490, endPoint x: 52, endPoint y: 496, distance: 211.2
click at [53, 498] on li "RIIWHS204E Work safely at heights" at bounding box center [389, 507] width 692 height 18
copy li "RIIWHS204E Work safely at heights"
